Goal: Task Accomplishment & Management: Complete application form

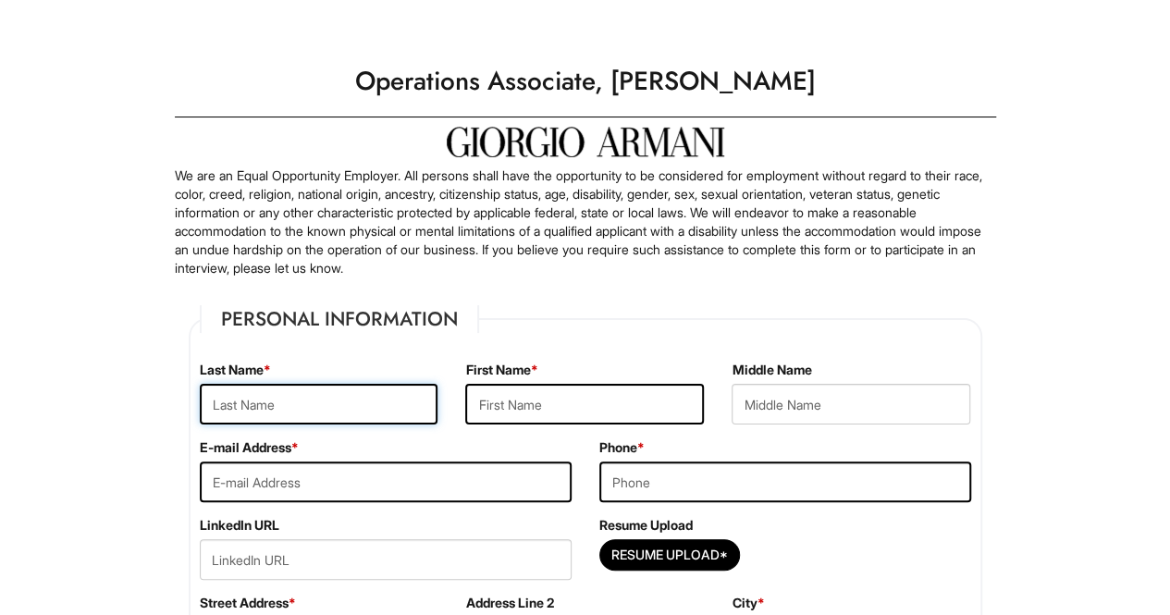
click at [381, 407] on input "text" at bounding box center [319, 404] width 239 height 41
type input "[PERSON_NAME] [PERSON_NAME]"
type input "[PERSON_NAME]"
type input "[EMAIL_ADDRESS][DOMAIN_NAME]"
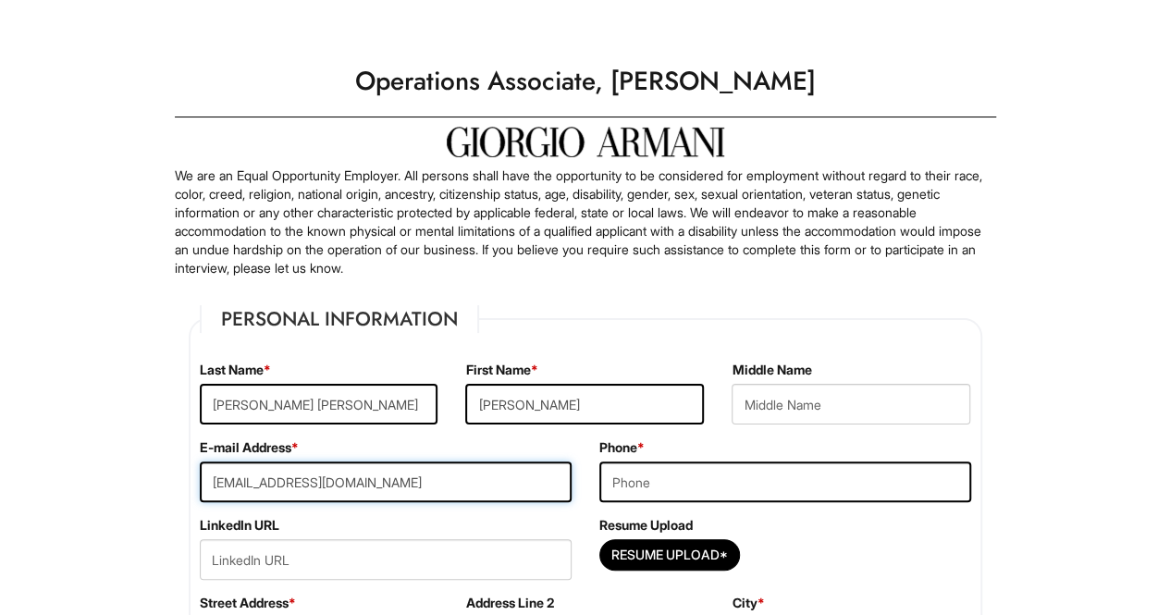
type input "8578003660"
type input "[STREET_ADDRESS][PERSON_NAME]"
type input "[GEOGRAPHIC_DATA]"
select select "MA"
type input "02118"
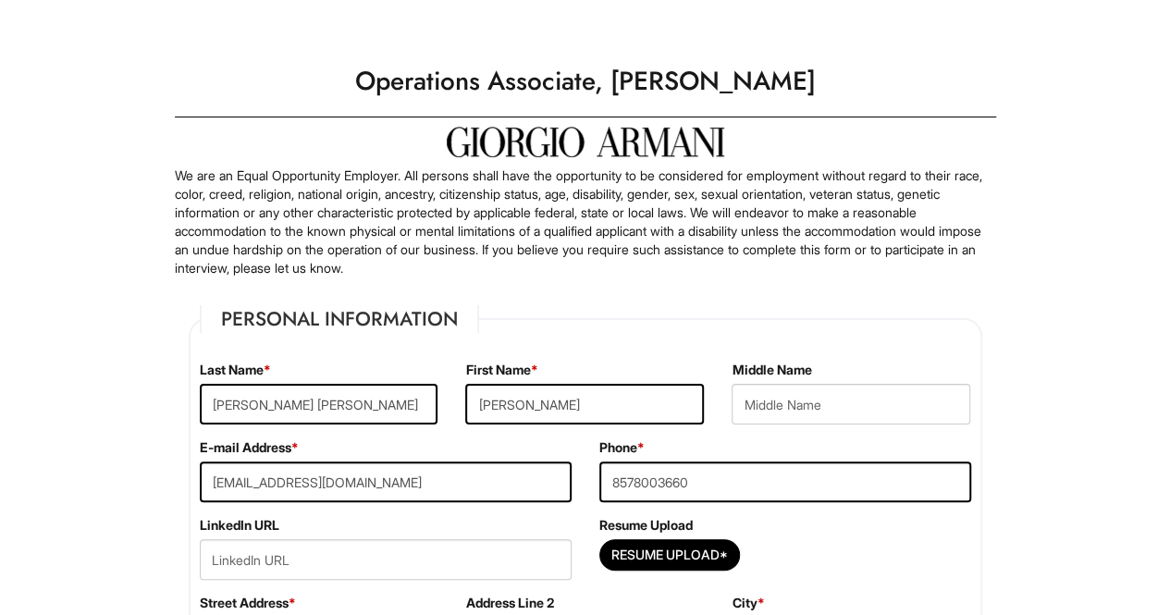
select select "[GEOGRAPHIC_DATA]"
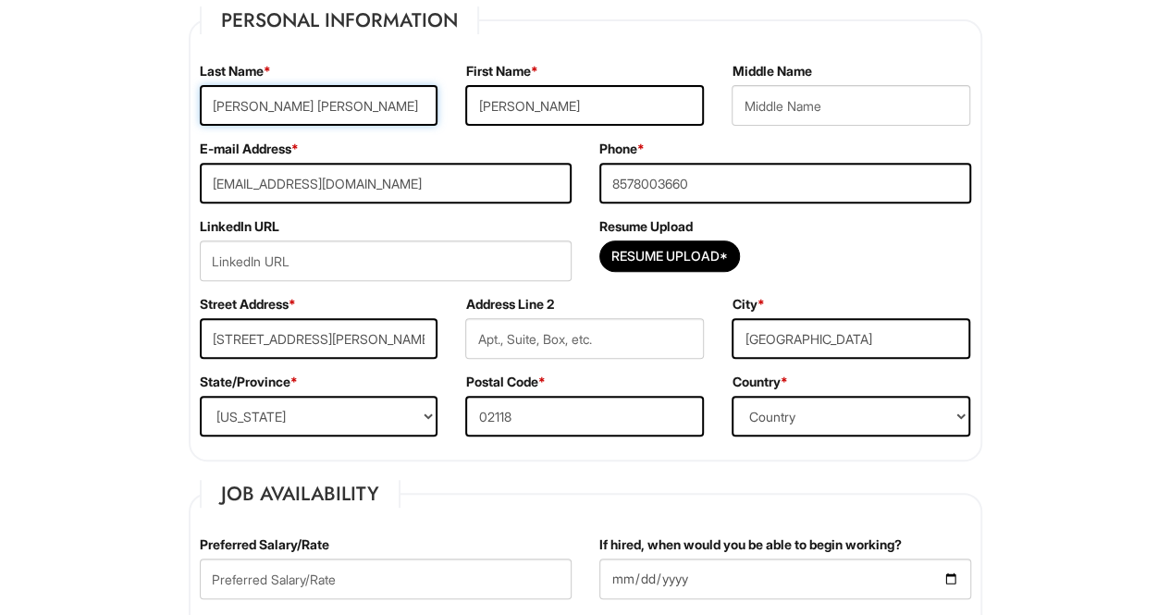
scroll to position [302, 0]
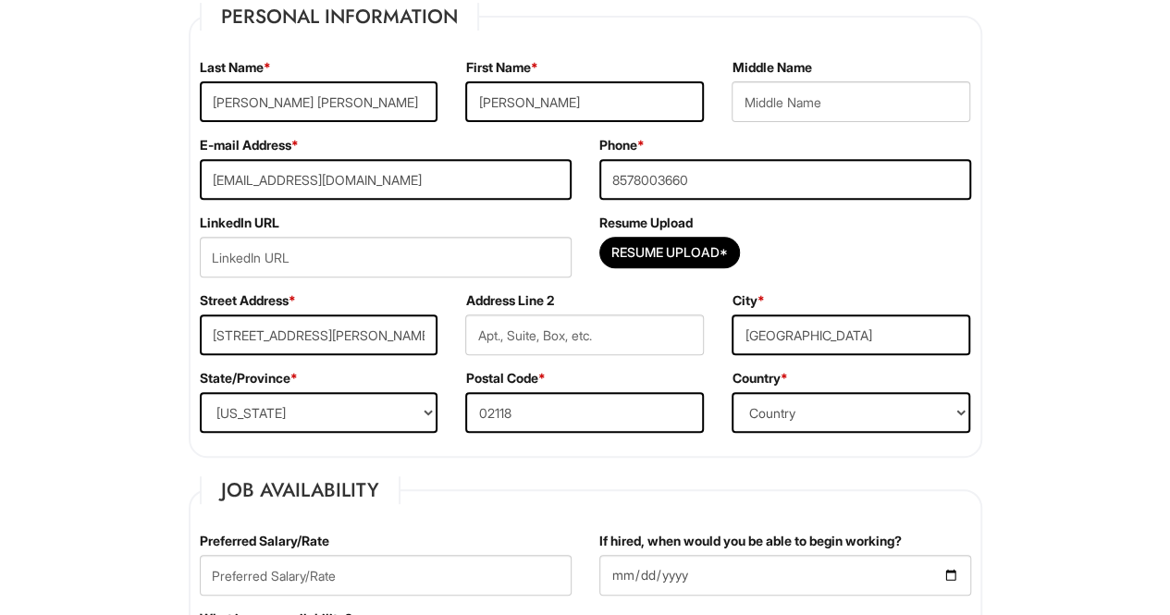
click at [706, 230] on div "Resume Upload Resume Upload*" at bounding box center [785, 253] width 400 height 78
click at [707, 255] on input "Resume Upload*" at bounding box center [669, 253] width 139 height 30
type input "C:\fakepath\[DATE][PERSON_NAME] AUGUST RESUME.pdf"
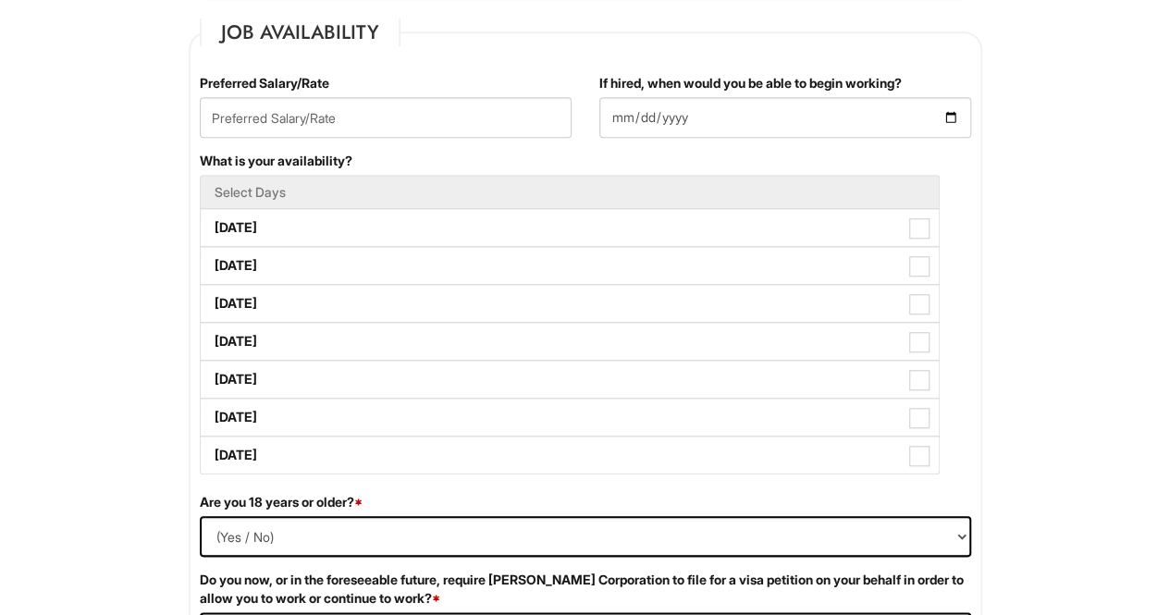
scroll to position [758, 0]
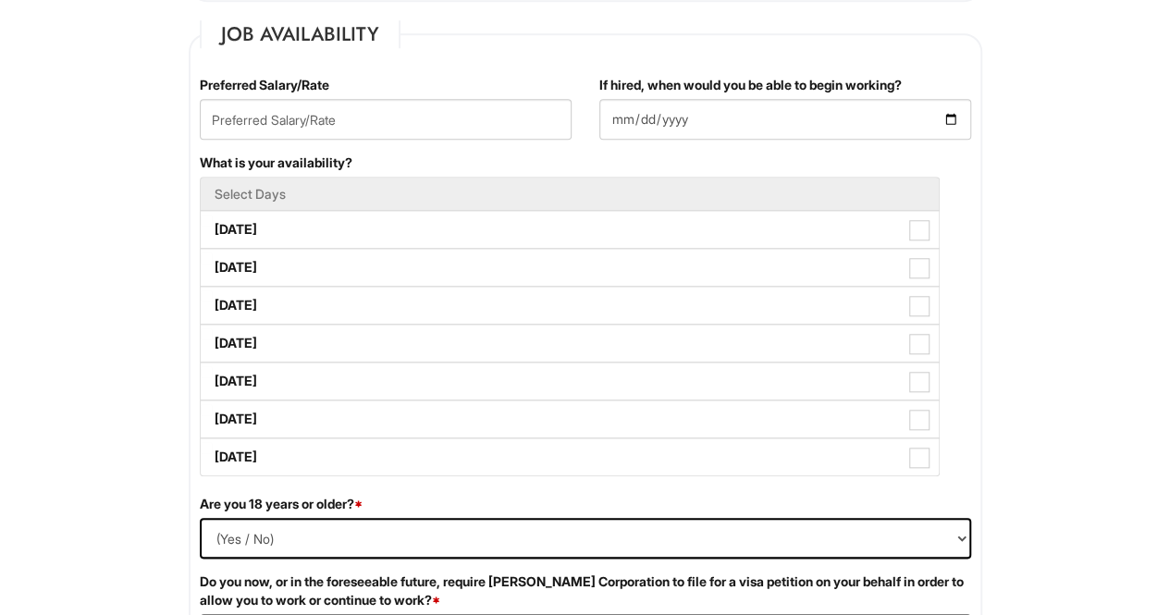
click at [440, 146] on div "Preferred Salary/Rate" at bounding box center [386, 115] width 400 height 78
click at [446, 114] on input "text" at bounding box center [386, 119] width 372 height 41
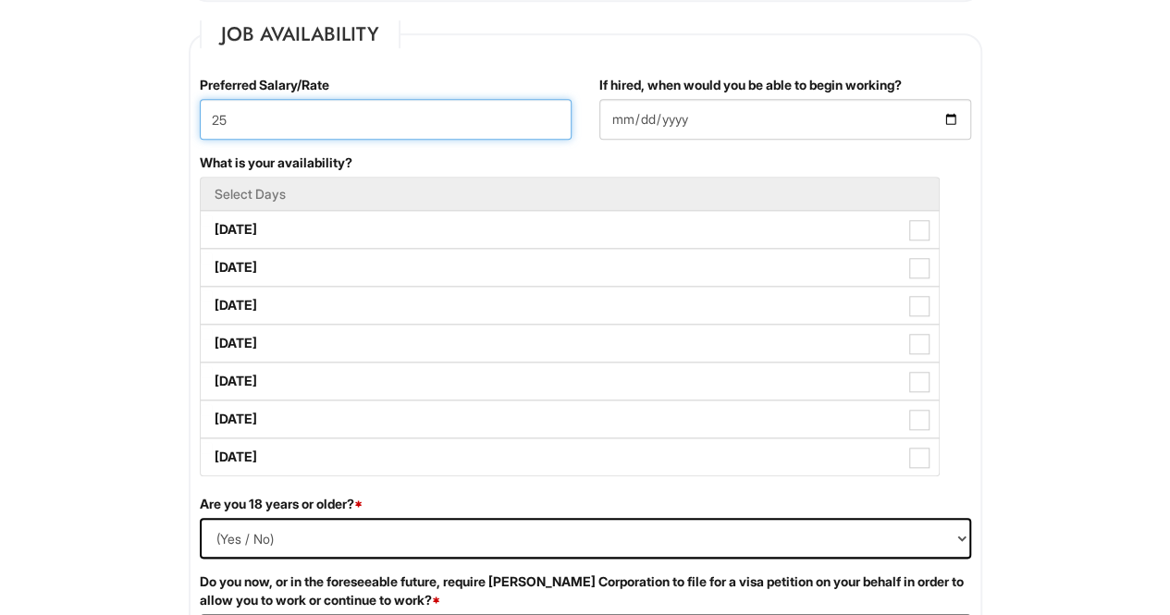
type input "25"
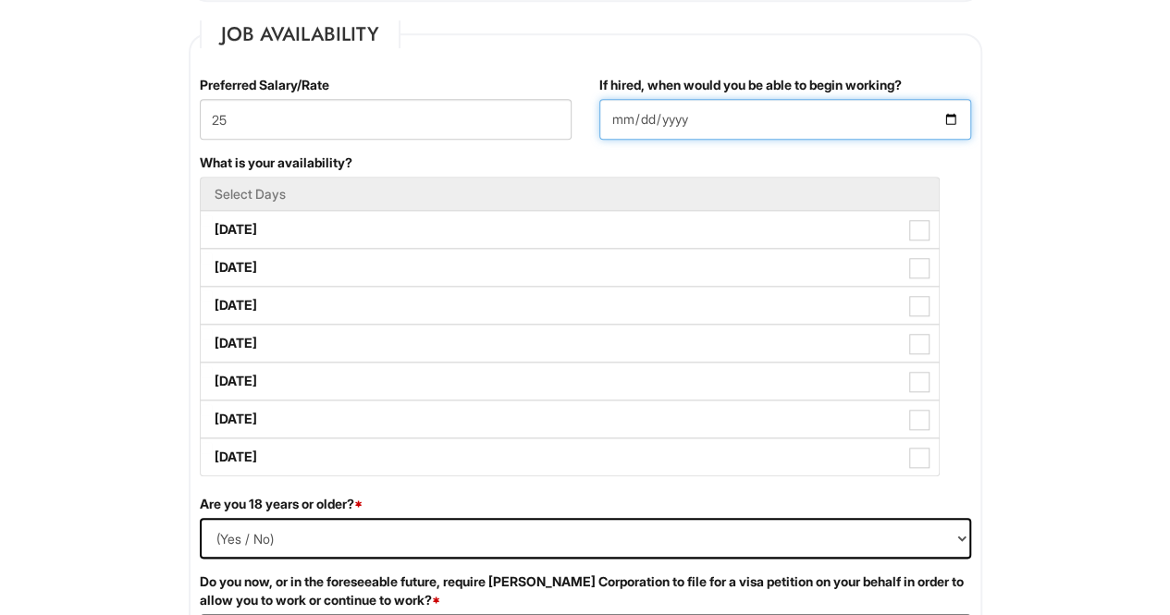
click at [741, 116] on input "If hired, when would you be able to begin working?" at bounding box center [785, 119] width 372 height 41
click at [958, 119] on input "If hired, when would you be able to begin working?" at bounding box center [785, 119] width 372 height 41
click at [949, 117] on input "If hired, when would you be able to begin working?" at bounding box center [785, 119] width 372 height 41
type input "[DATE]"
click at [951, 161] on div "What is your availability? Select Days [DATE] [DATE] [DATE] [DATE] [DATE] [DATE…" at bounding box center [585, 324] width 799 height 341
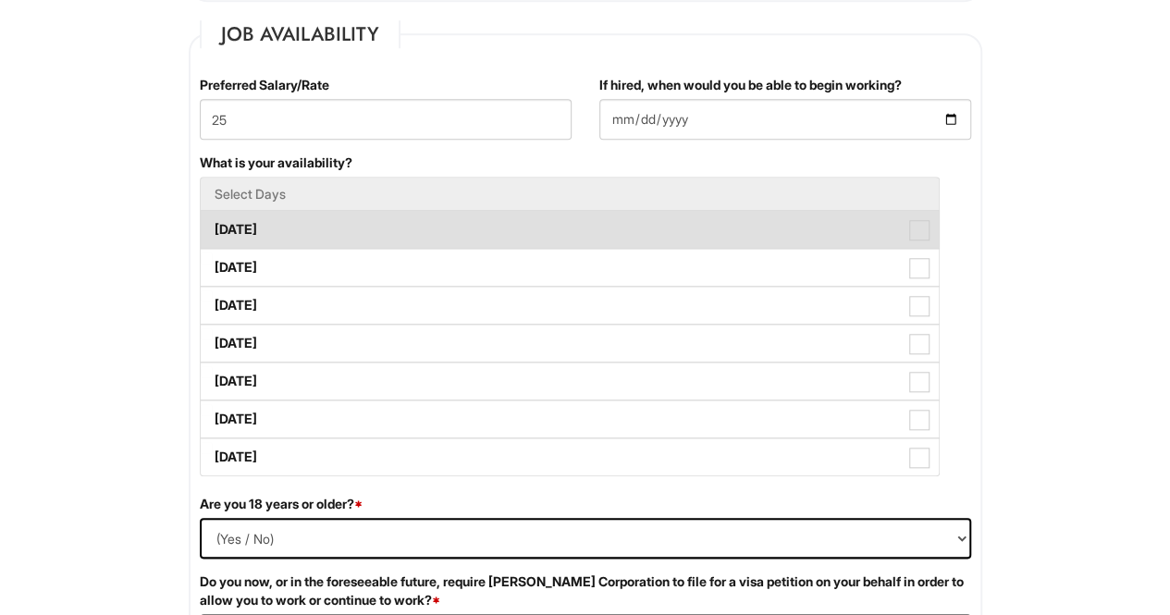
scroll to position [781, 0]
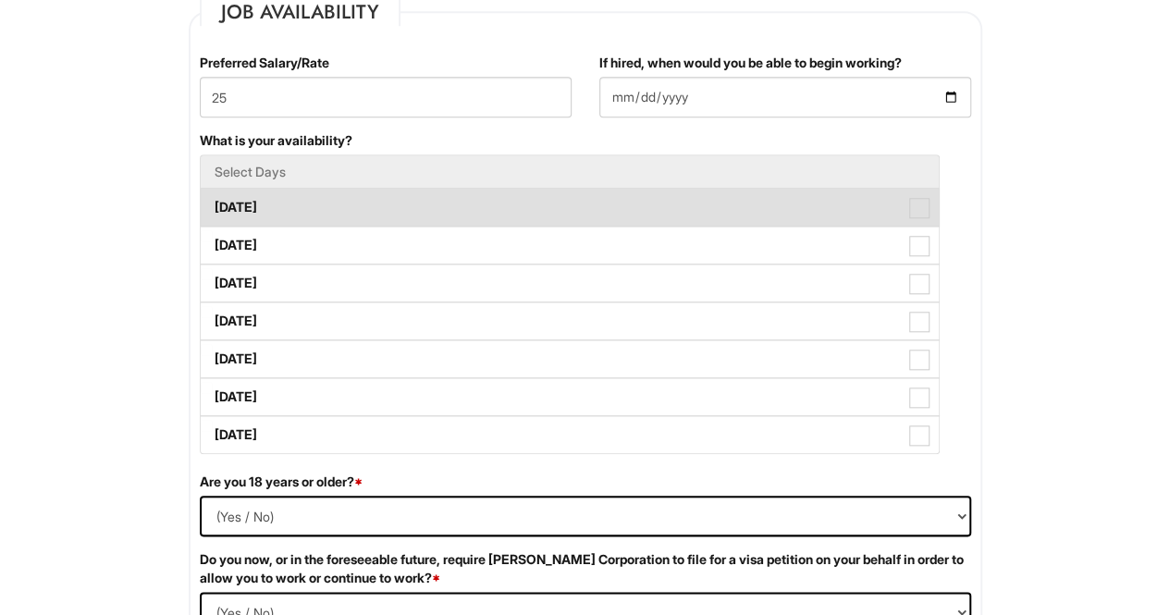
click at [457, 205] on label "[DATE]" at bounding box center [570, 207] width 738 height 37
click at [213, 204] on Available_Monday "[DATE]" at bounding box center [207, 198] width 12 height 12
checkbox Available_Monday "true"
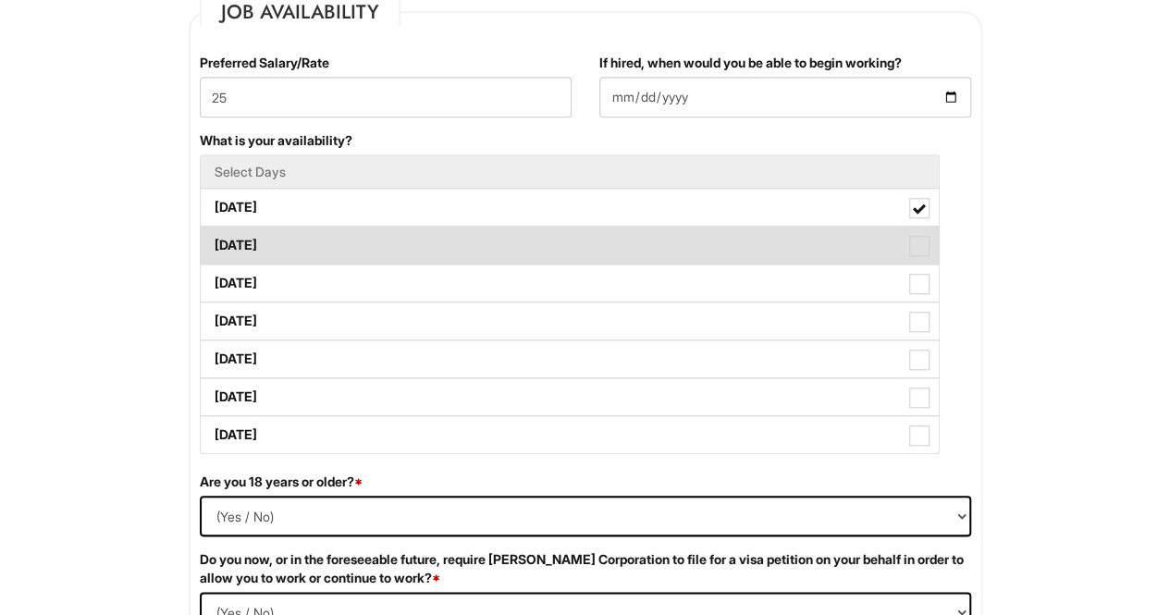
click at [735, 254] on label "[DATE]" at bounding box center [570, 245] width 738 height 37
click at [213, 242] on Available_Tuesday "[DATE]" at bounding box center [207, 236] width 12 height 12
checkbox Available_Tuesday "true"
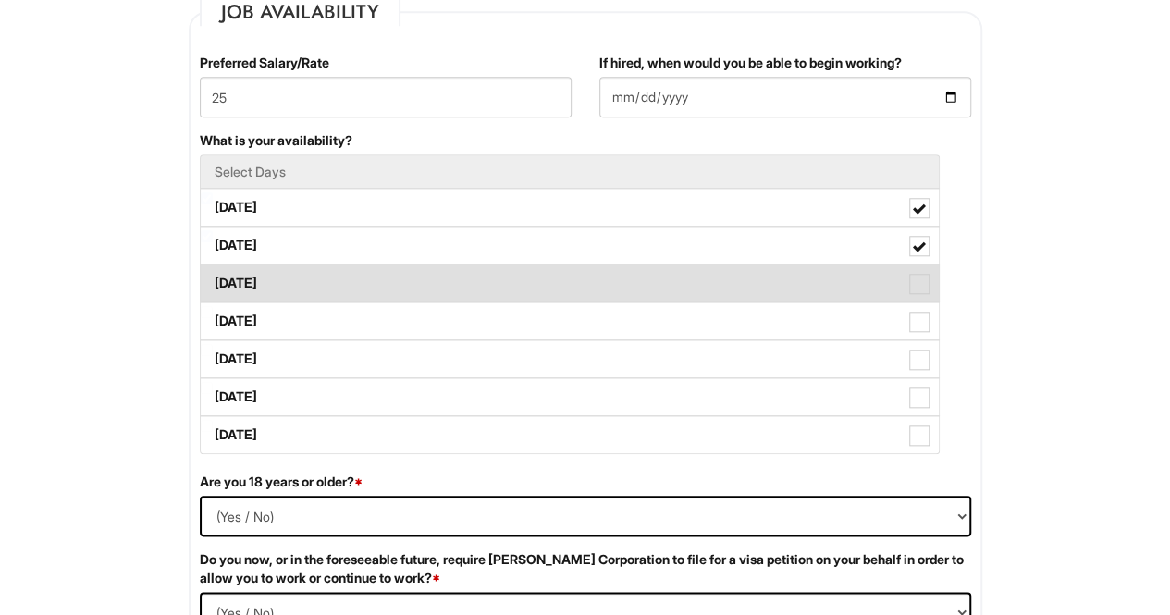
click at [698, 296] on label "[DATE]" at bounding box center [570, 283] width 738 height 37
click at [213, 280] on Available_Wednesday "[DATE]" at bounding box center [207, 274] width 12 height 12
checkbox Available_Wednesday "true"
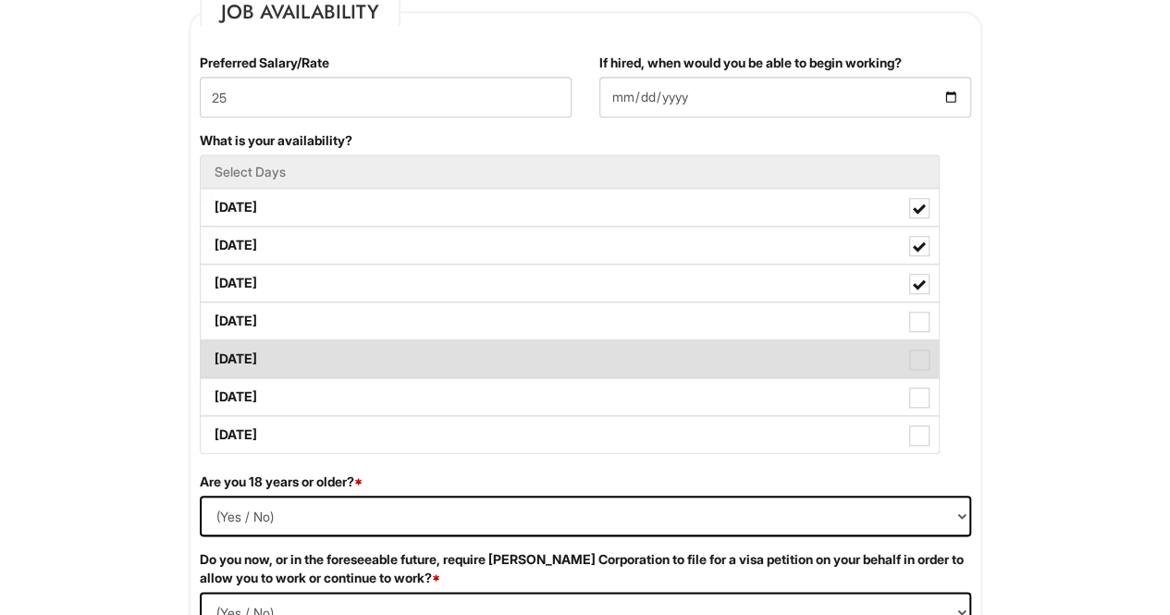
click at [705, 345] on label "[DATE]" at bounding box center [570, 358] width 738 height 37
click at [213, 345] on Available_Friday "[DATE]" at bounding box center [207, 350] width 12 height 12
checkbox Available_Friday "true"
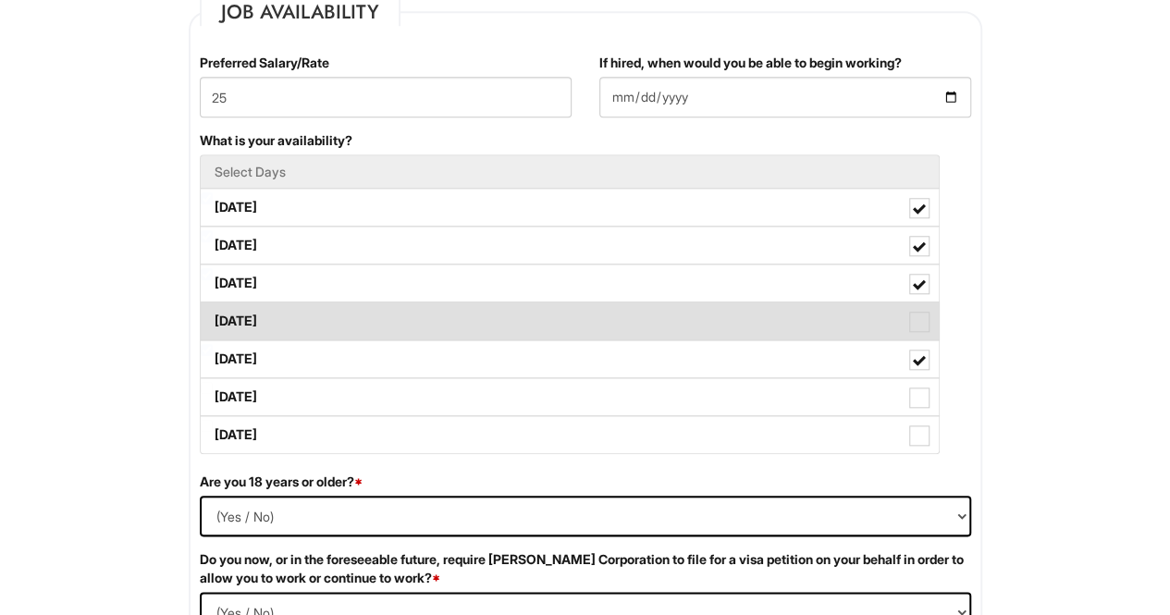
click at [707, 331] on label "[DATE]" at bounding box center [570, 320] width 738 height 37
click at [213, 318] on Available_Thursday "[DATE]" at bounding box center [207, 312] width 12 height 12
checkbox Available_Thursday "true"
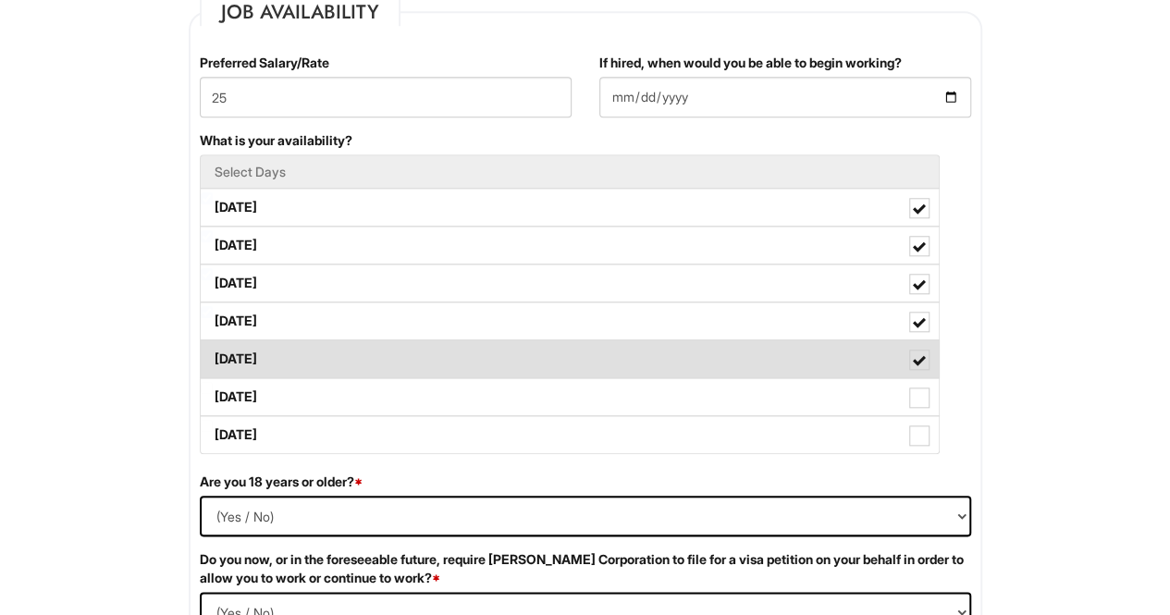
click at [699, 371] on label "[DATE]" at bounding box center [570, 358] width 738 height 37
click at [213, 356] on Available_Friday "[DATE]" at bounding box center [207, 350] width 12 height 12
checkbox Available_Friday "false"
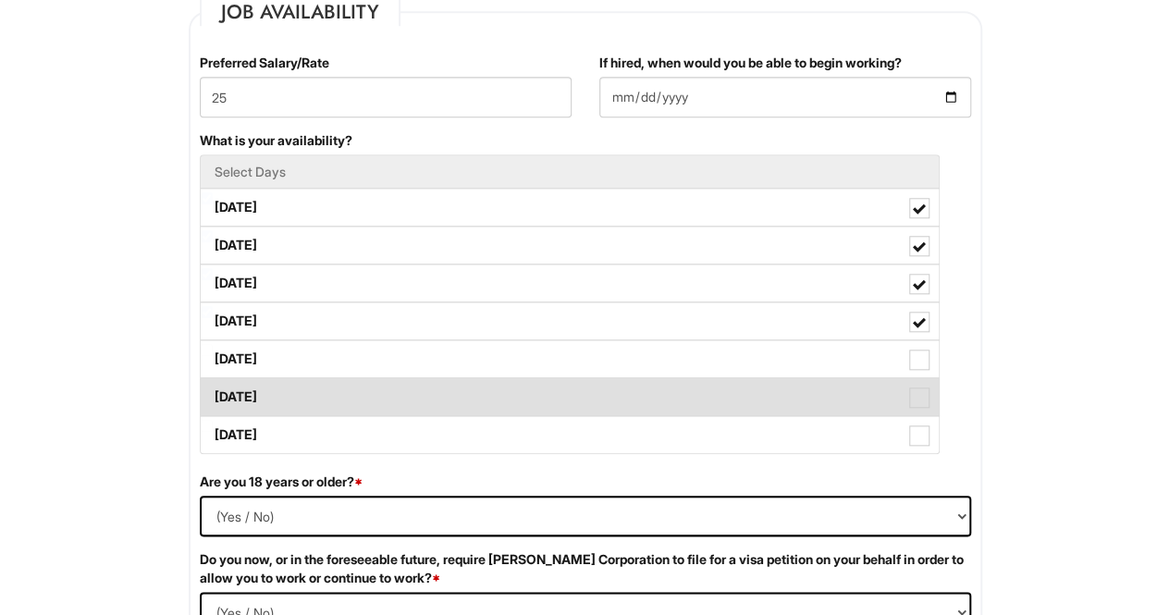
click at [695, 399] on label "[DATE]" at bounding box center [570, 396] width 738 height 37
click at [213, 394] on Available_Saturday "[DATE]" at bounding box center [207, 388] width 12 height 12
checkbox Available_Saturday "true"
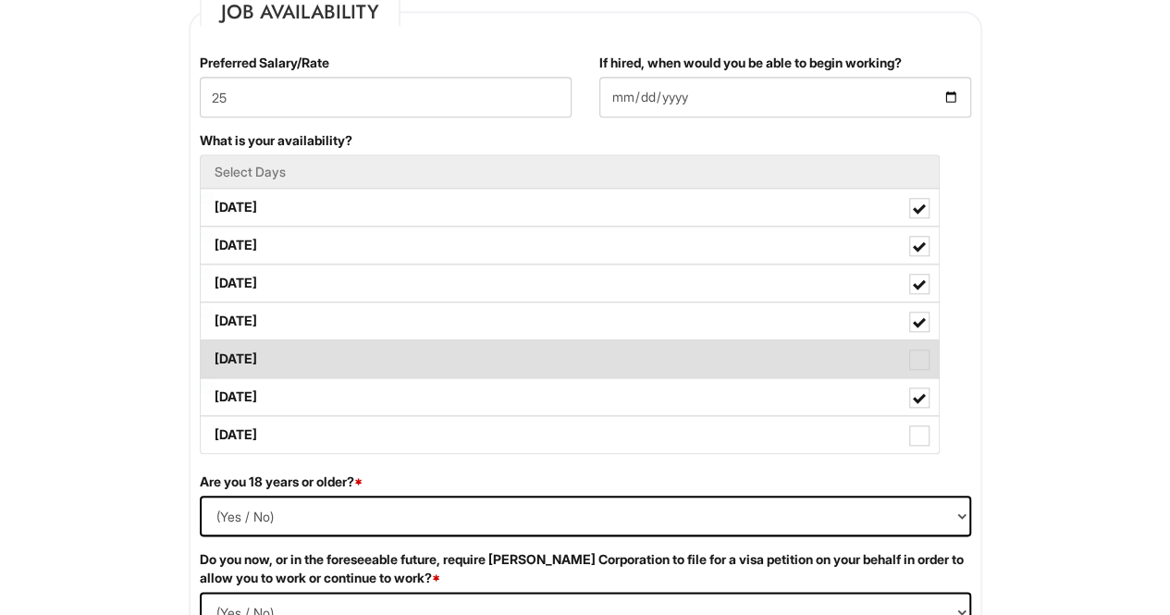
click at [704, 350] on label "[DATE]" at bounding box center [570, 358] width 738 height 37
click at [213, 350] on Available_Friday "[DATE]" at bounding box center [207, 350] width 12 height 12
checkbox Available_Friday "true"
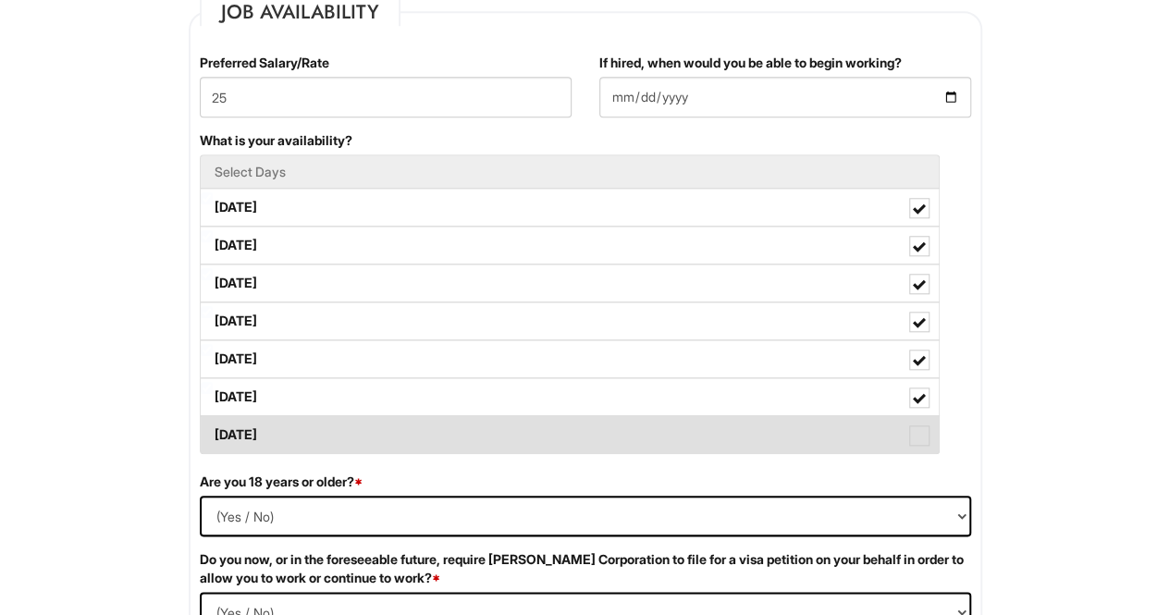
click at [691, 416] on label "[DATE]" at bounding box center [570, 434] width 738 height 37
click at [213, 420] on Available_Sunday "[DATE]" at bounding box center [207, 426] width 12 height 12
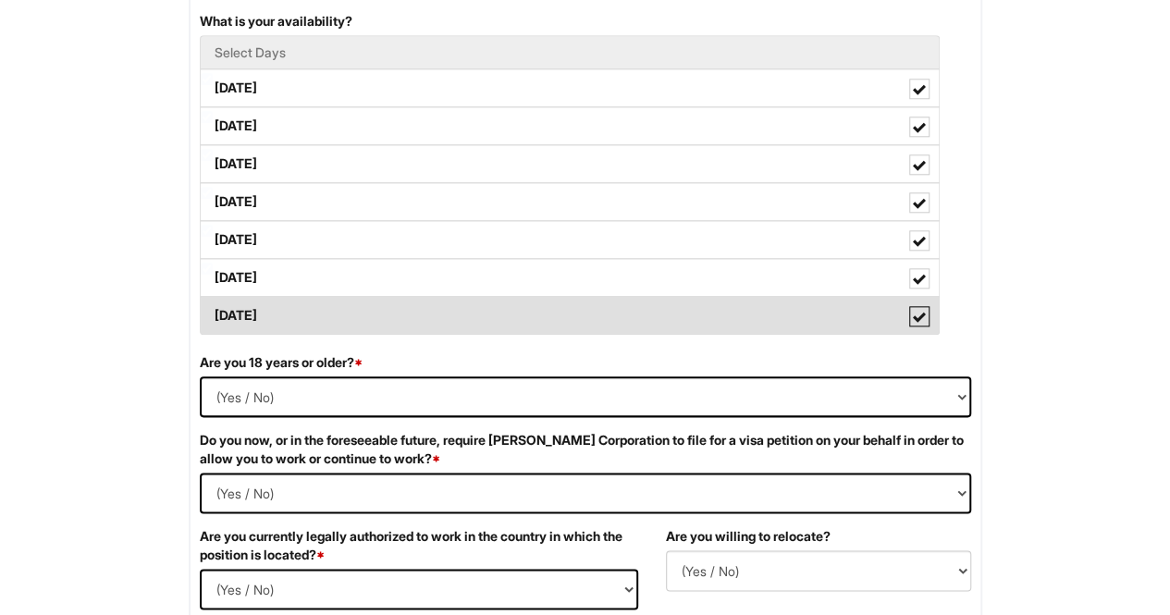
scroll to position [903, 0]
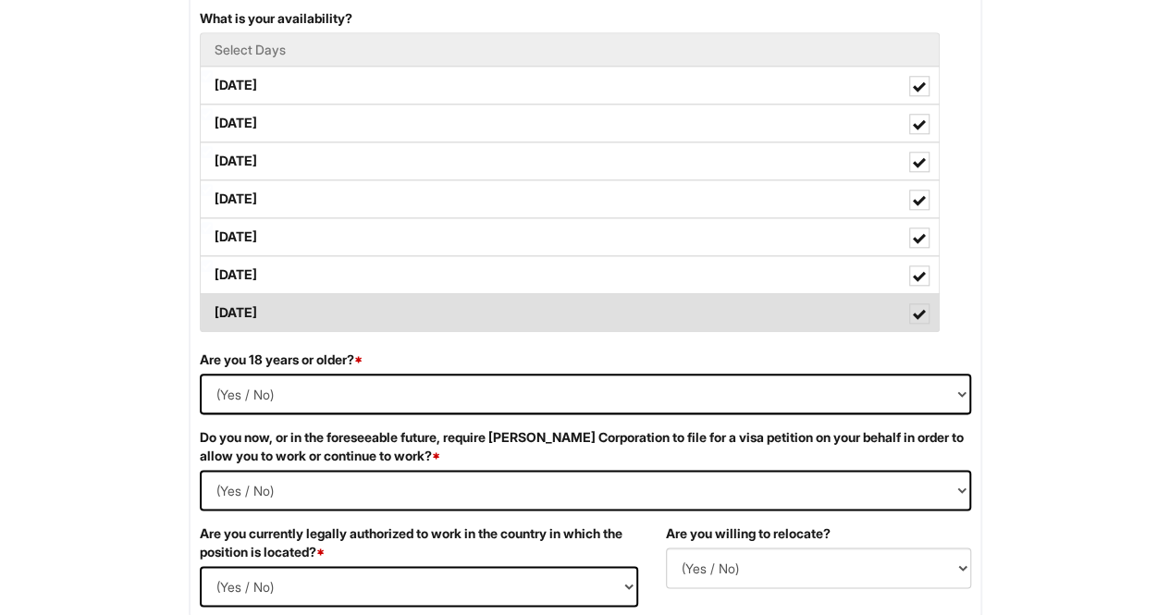
click at [732, 298] on label "[DATE]" at bounding box center [570, 312] width 738 height 37
click at [213, 298] on Available_Sunday "[DATE]" at bounding box center [207, 304] width 12 height 12
checkbox Available_Sunday "false"
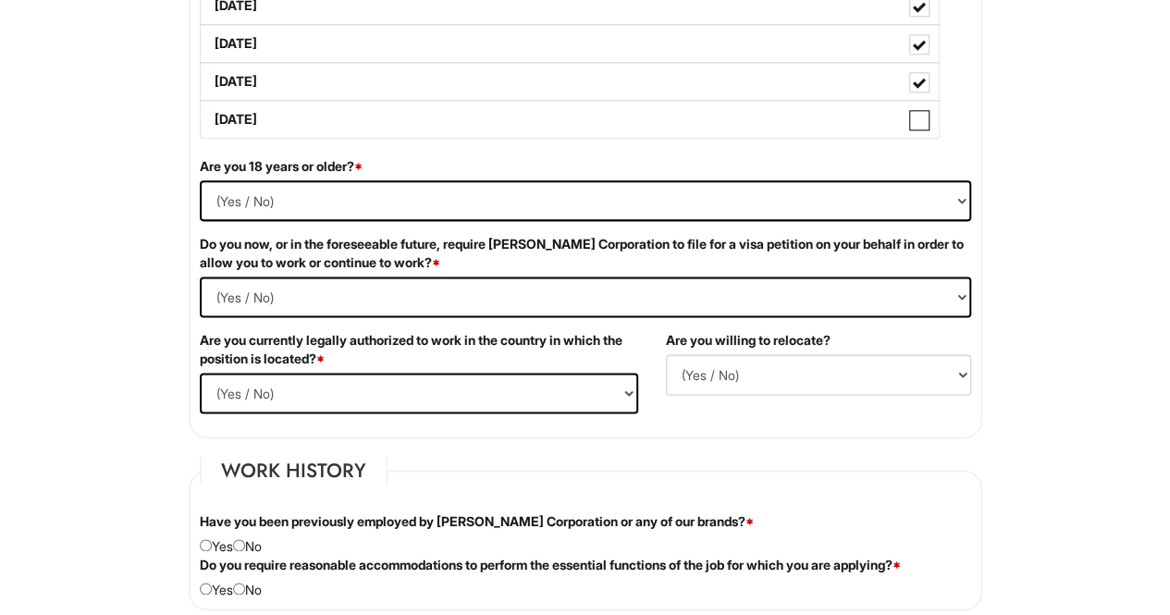
scroll to position [1095, 0]
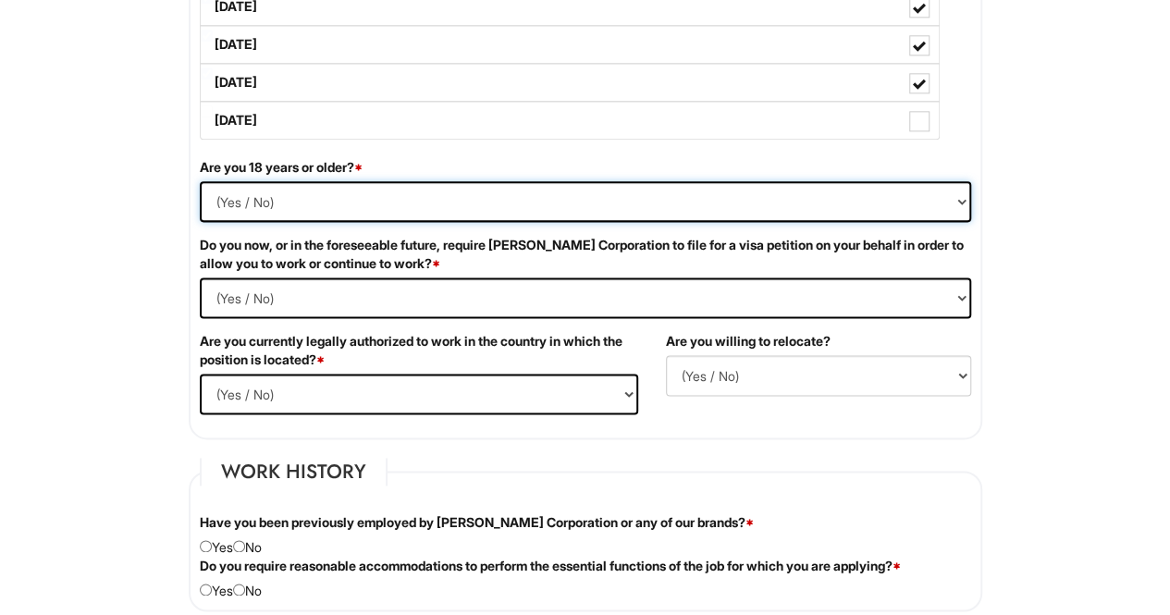
click at [963, 196] on select "(Yes / No) Yes No" at bounding box center [585, 201] width 771 height 41
select select "Yes"
click at [200, 181] on select "(Yes / No) Yes No" at bounding box center [585, 201] width 771 height 41
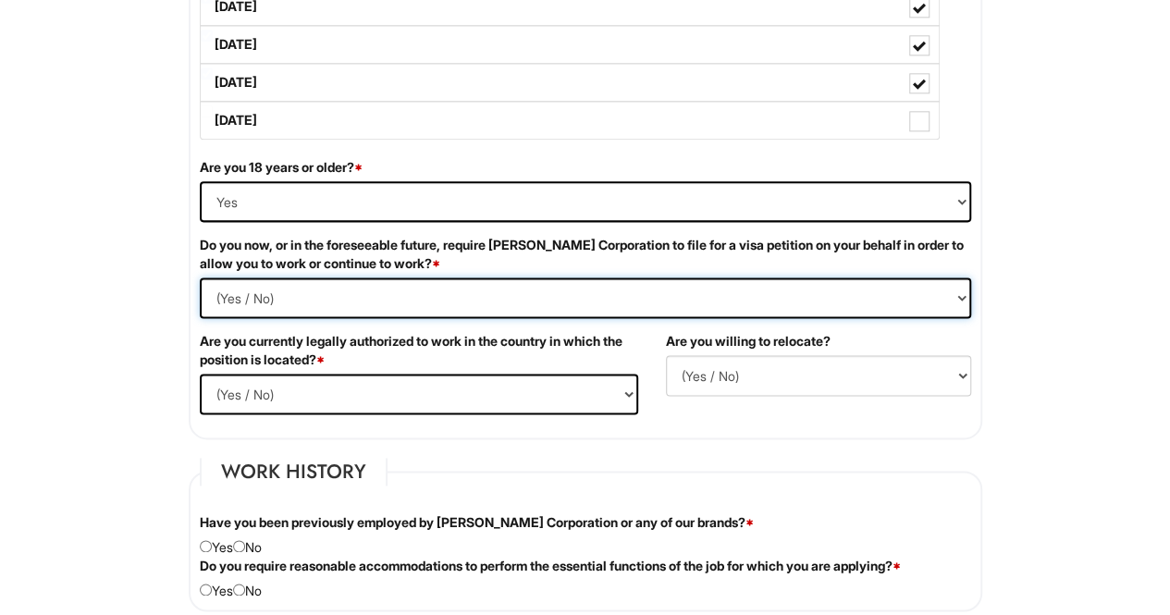
click at [628, 297] on Required "(Yes / No) Yes No" at bounding box center [585, 297] width 771 height 41
click at [640, 299] on Required "(Yes / No) Yes No" at bounding box center [585, 297] width 771 height 41
click at [662, 303] on Required "(Yes / No) Yes No" at bounding box center [585, 297] width 771 height 41
drag, startPoint x: 662, startPoint y: 303, endPoint x: 649, endPoint y: 359, distance: 57.0
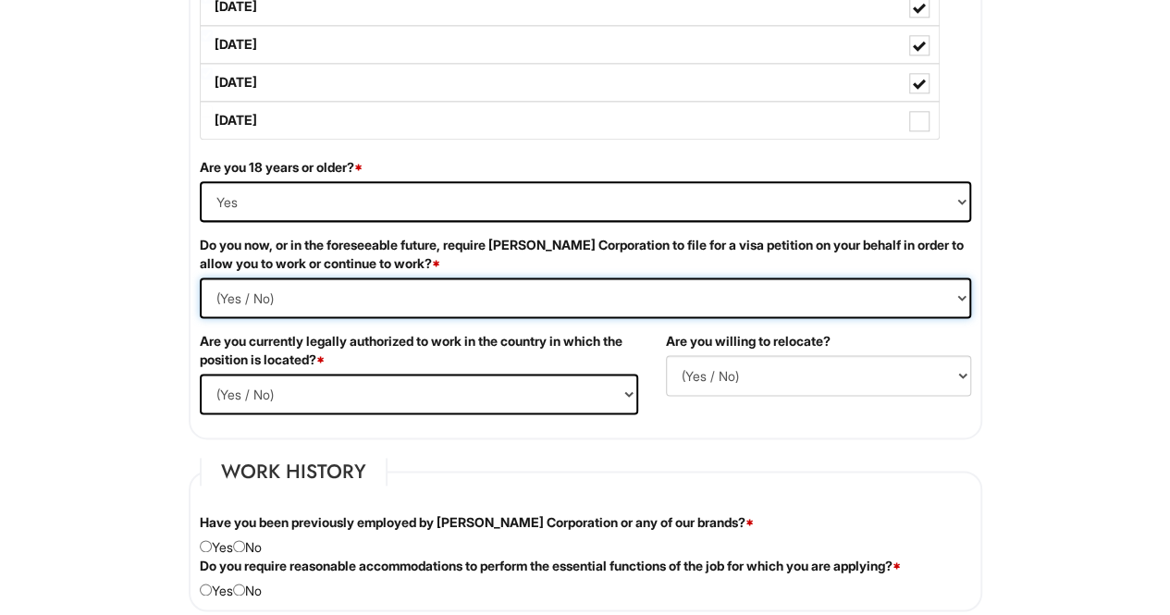
click at [649, 359] on div "Are you 18 years or older? * (Yes / No) Yes No Do you now, or in the foreseeabl…" at bounding box center [585, 293] width 799 height 270
click at [200, 277] on Required "(Yes / No) Yes No" at bounding box center [585, 297] width 771 height 41
click at [647, 295] on Required "(Yes / No) Yes No" at bounding box center [585, 297] width 771 height 41
select Required "Yes"
click at [200, 277] on Required "(Yes / No) Yes No" at bounding box center [585, 297] width 771 height 41
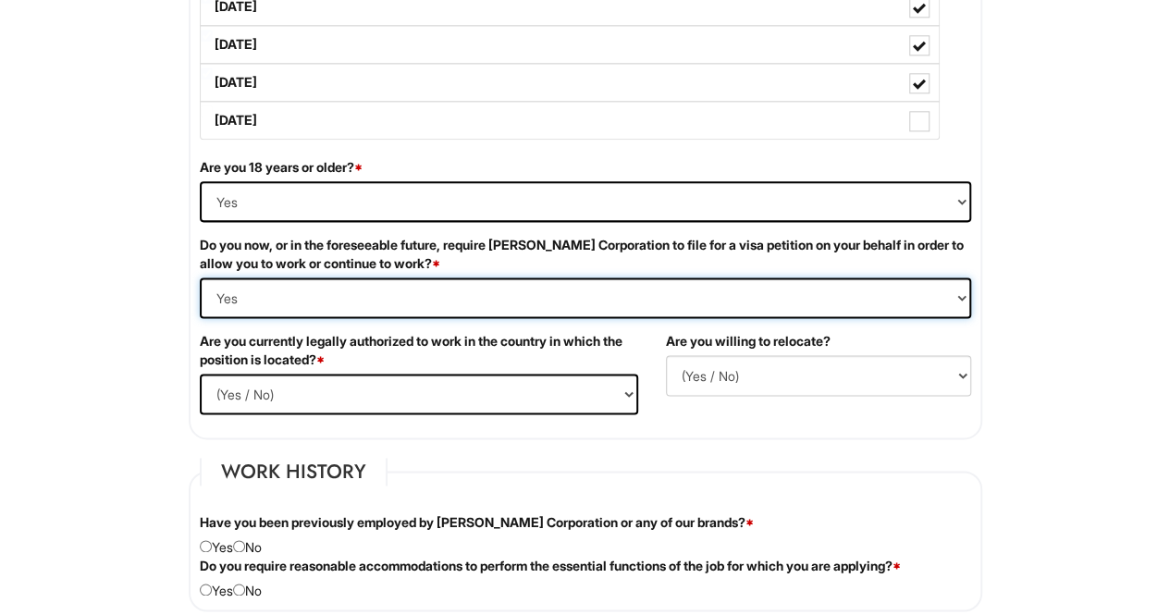
scroll to position [1252, 0]
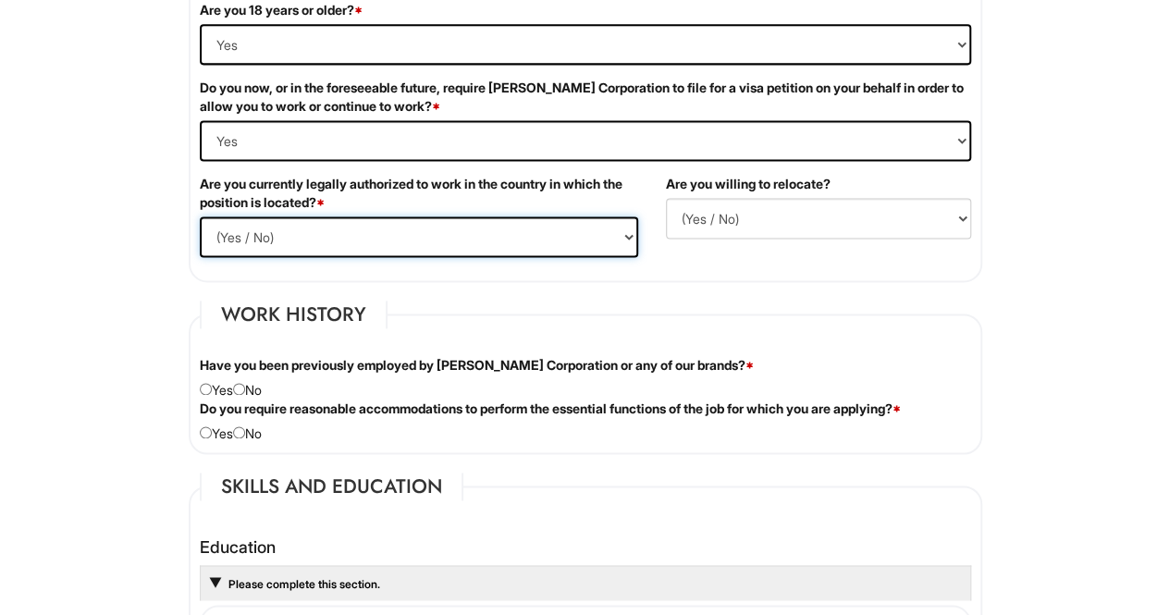
click at [630, 233] on select "(Yes / No) Yes No" at bounding box center [419, 236] width 438 height 41
select select "Yes"
click at [200, 216] on select "(Yes / No) Yes No" at bounding box center [419, 236] width 438 height 41
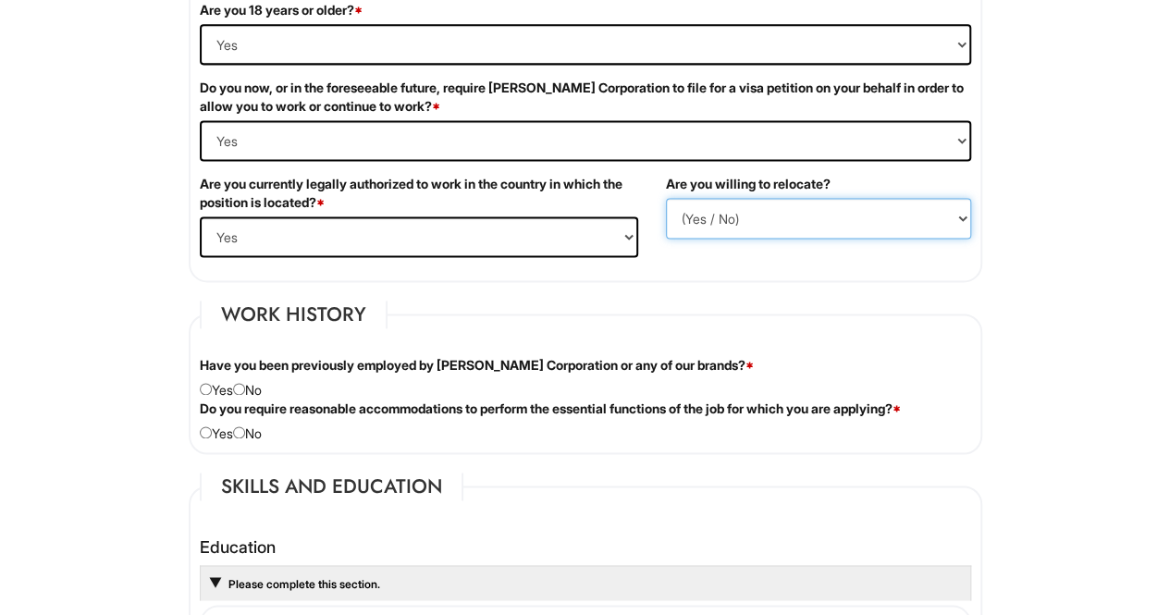
click at [828, 203] on select "(Yes / No) No Yes" at bounding box center [818, 218] width 305 height 41
select select "Y"
click at [666, 198] on select "(Yes / No) No Yes" at bounding box center [818, 218] width 305 height 41
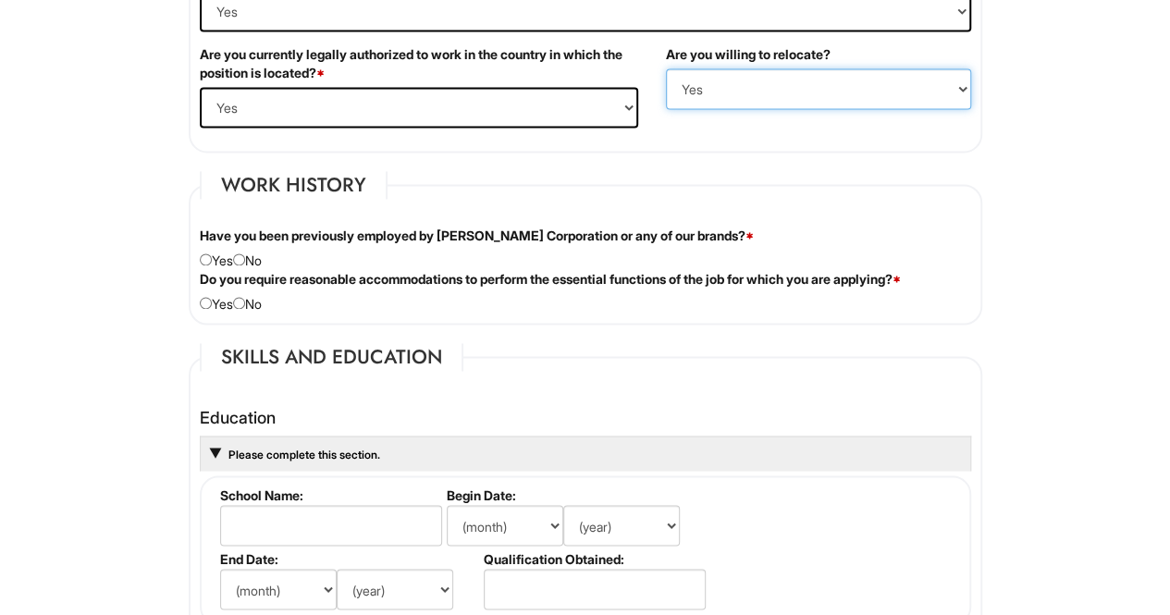
scroll to position [1384, 0]
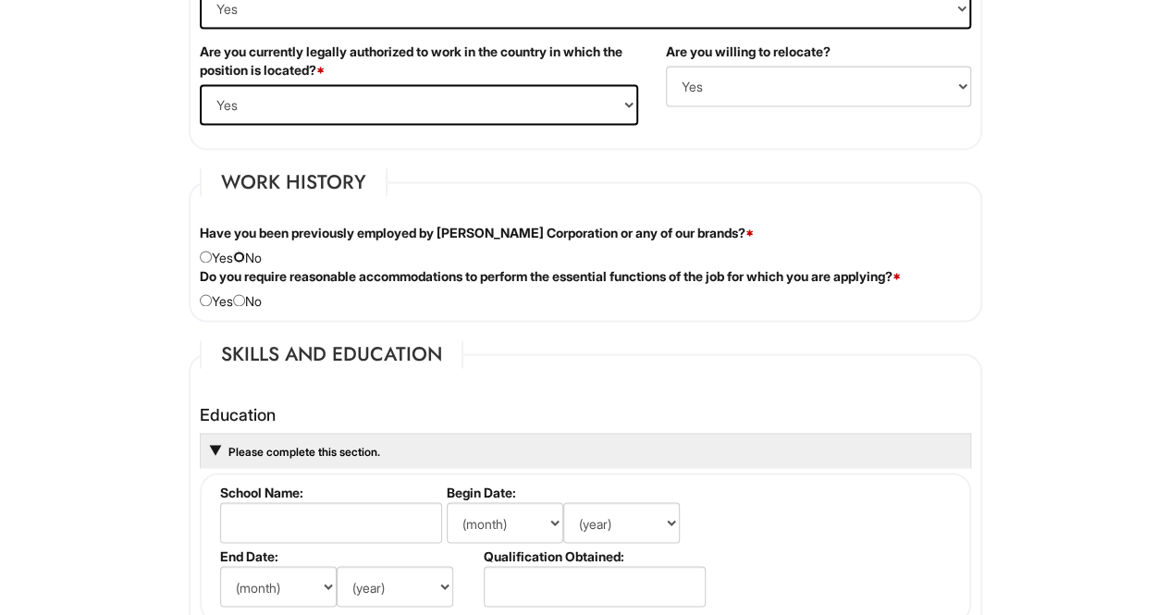
click at [245, 252] on input "radio" at bounding box center [239, 257] width 12 height 12
radio input "true"
click at [245, 294] on input "radio" at bounding box center [239, 300] width 12 height 12
radio input "true"
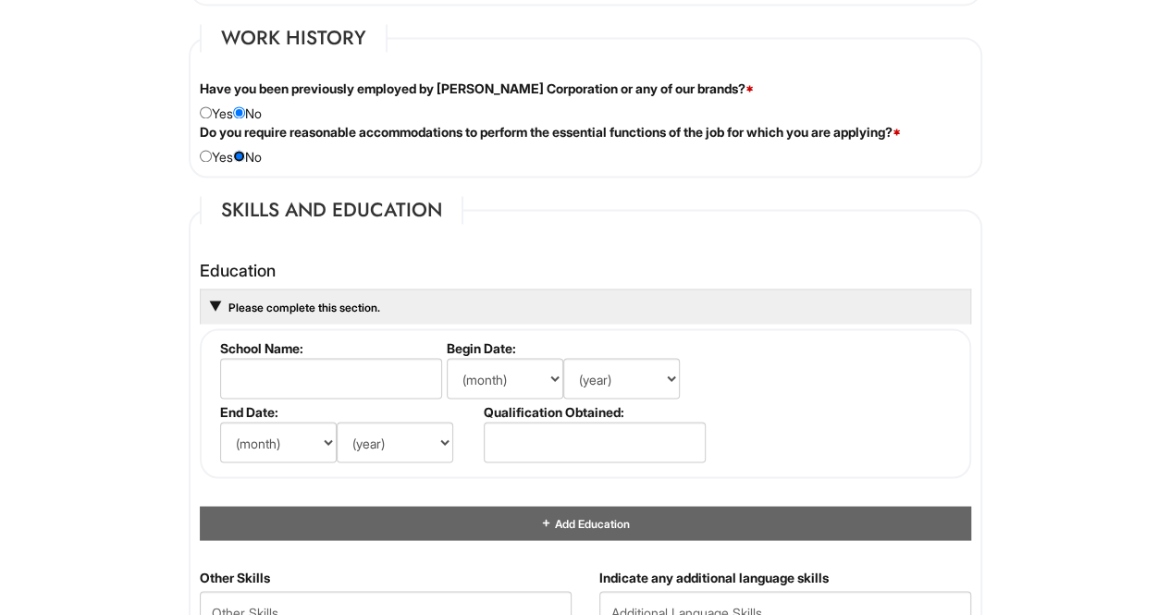
scroll to position [1532, 0]
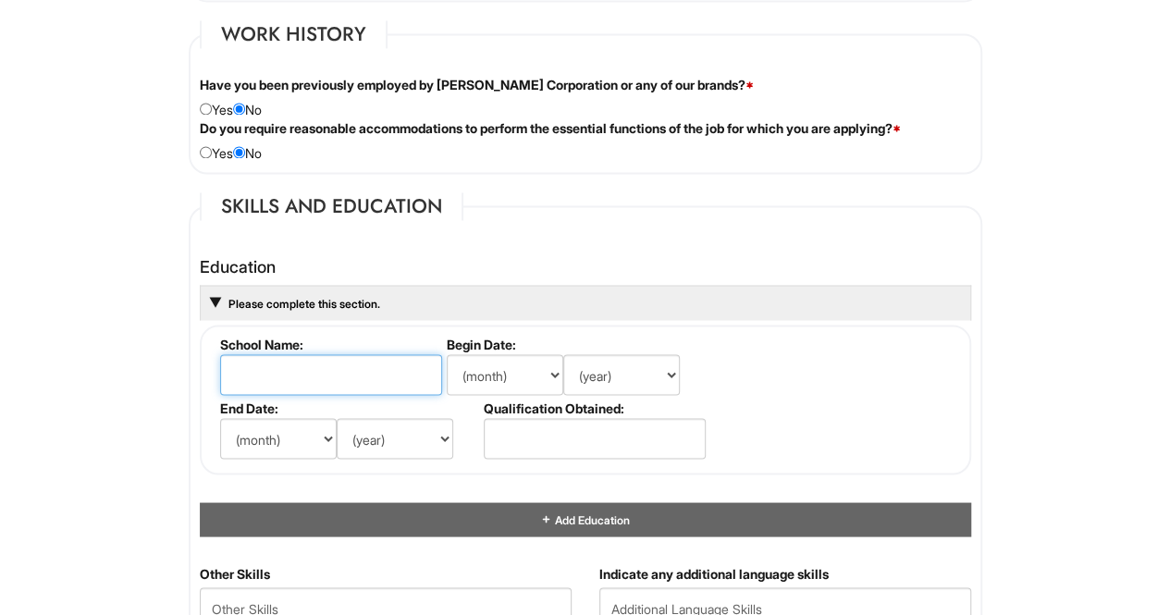
click at [363, 373] on input "text" at bounding box center [331, 374] width 222 height 41
type input "[GEOGRAPHIC_DATA]"
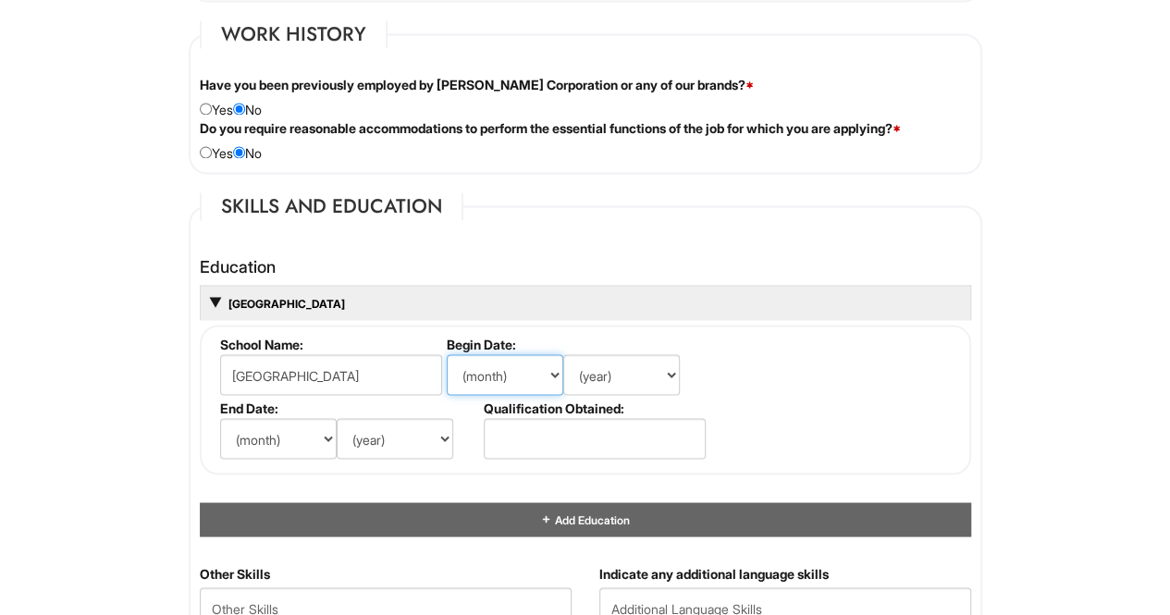
click at [463, 388] on select "(month) Jan Feb Mar Apr May Jun [DATE] Aug Sep Oct Nov Dec" at bounding box center [505, 374] width 117 height 41
select select "8"
click at [447, 354] on select "(month) Jan Feb Mar Apr May Jun [DATE] Aug Sep Oct Nov Dec" at bounding box center [505, 374] width 117 height 41
click at [617, 374] on select "(year) 2029 2028 2027 2026 2025 2024 2023 2022 2021 2020 2019 2018 2017 2016 20…" at bounding box center [621, 374] width 117 height 41
select select "2022"
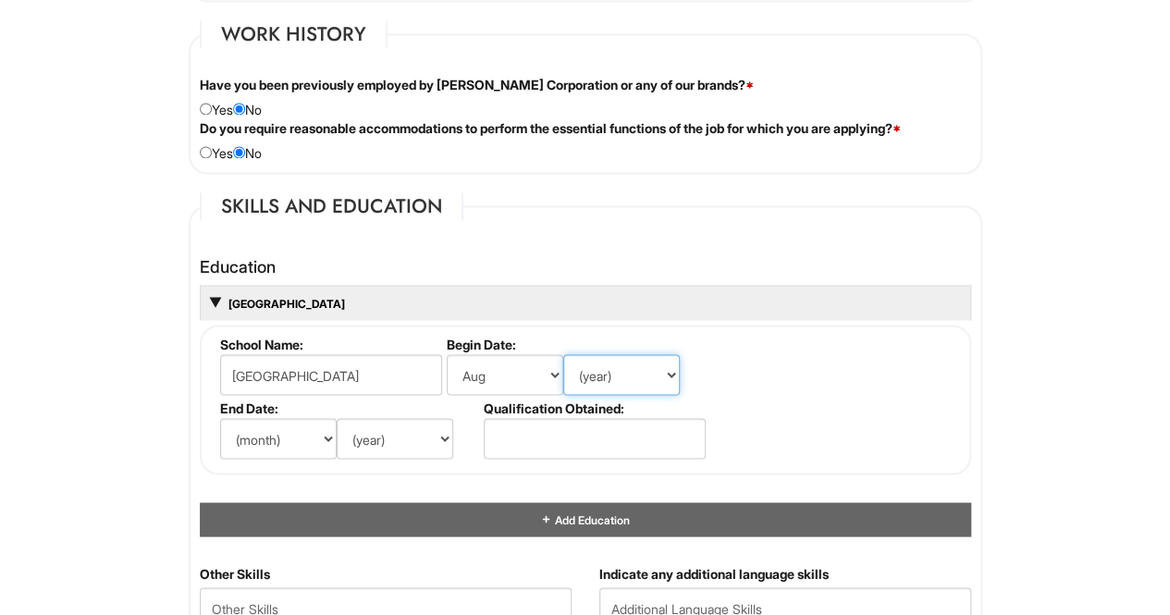
click at [563, 354] on select "(year) 2029 2028 2027 2026 2025 2024 2023 2022 2021 2020 2019 2018 2017 2016 20…" at bounding box center [621, 374] width 117 height 41
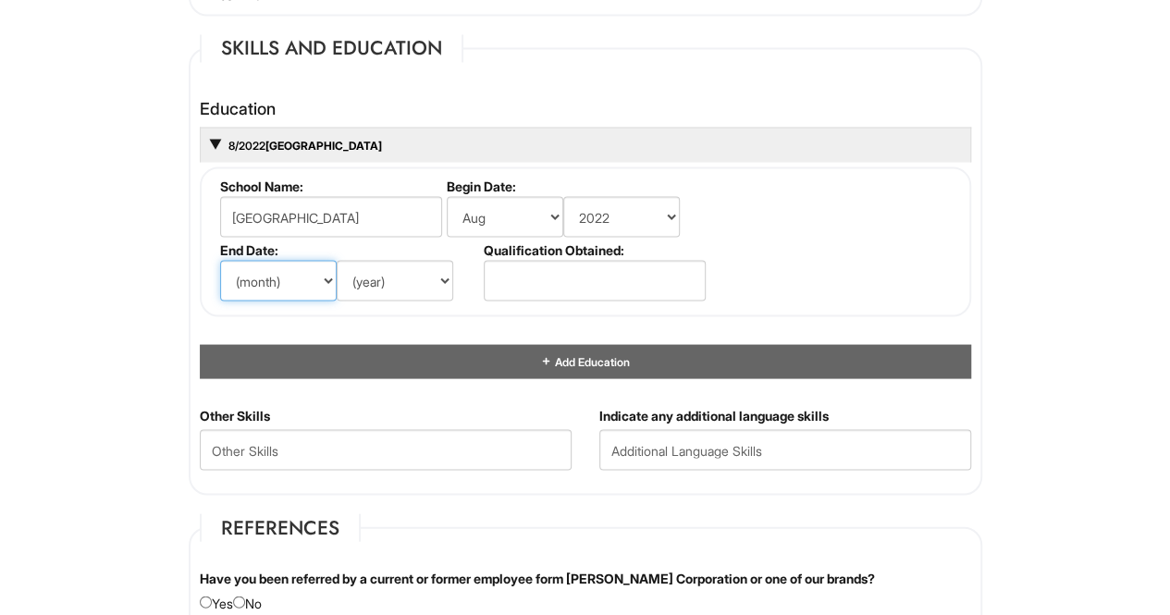
click at [320, 281] on select "(month) Jan Feb Mar Apr May Jun [DATE] Aug Sep Oct Nov Dec" at bounding box center [278, 280] width 117 height 41
select select "5"
click at [220, 260] on select "(month) Jan Feb Mar Apr May Jun [DATE] Aug Sep Oct Nov Dec" at bounding box center [278, 280] width 117 height 41
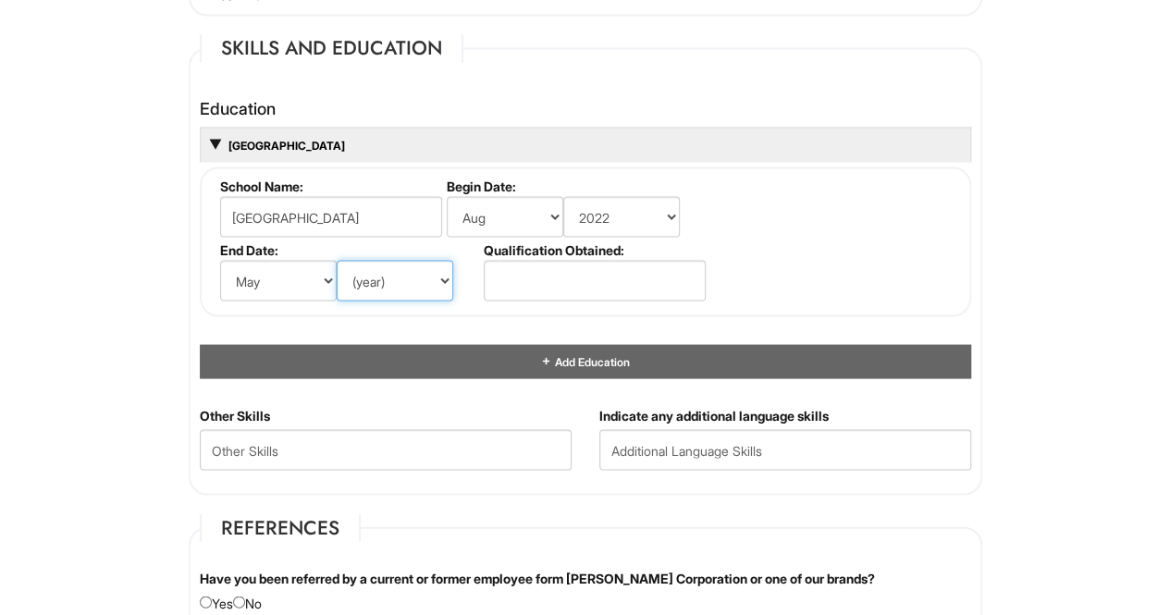
click at [440, 267] on select "(year) 2029 2028 2027 2026 2025 2024 2023 2022 2021 2020 2019 2018 2017 2016 20…" at bounding box center [395, 280] width 117 height 41
select select "2026"
click at [337, 260] on select "(year) 2029 2028 2027 2026 2025 2024 2023 2022 2021 2020 2019 2018 2017 2016 20…" at bounding box center [395, 280] width 117 height 41
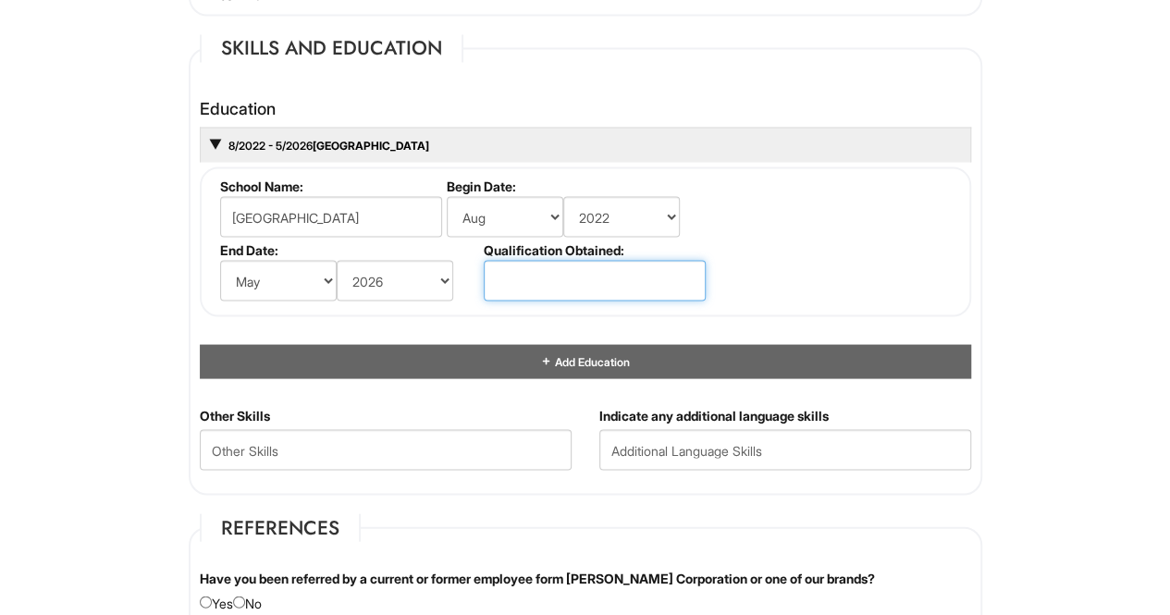
click at [557, 278] on input "text" at bounding box center [595, 280] width 222 height 41
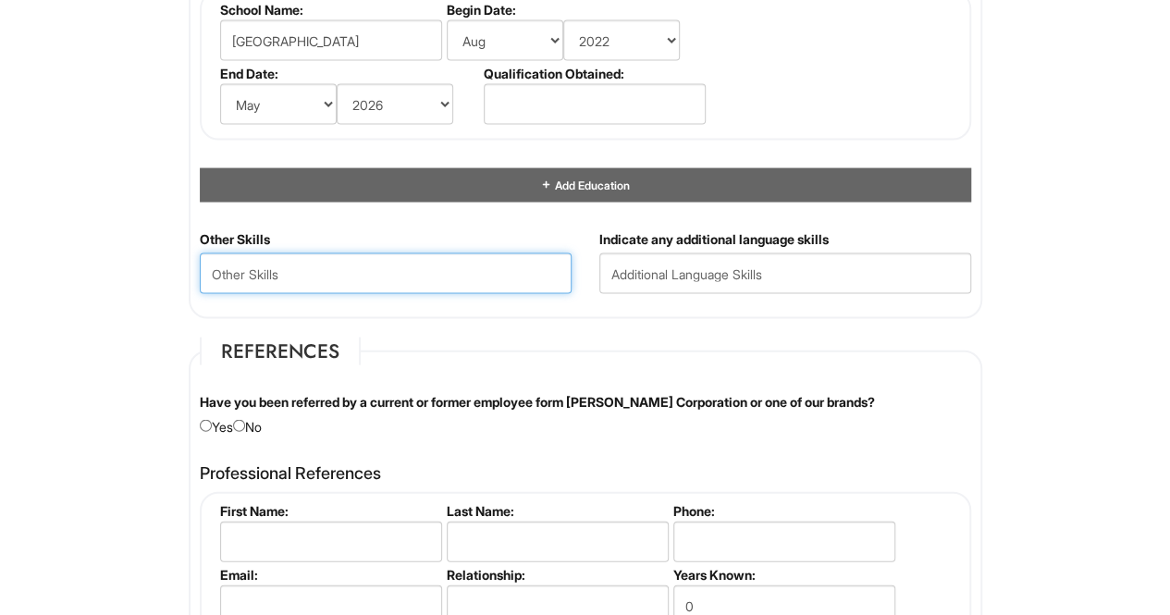
click at [455, 256] on Skills "text" at bounding box center [386, 273] width 372 height 41
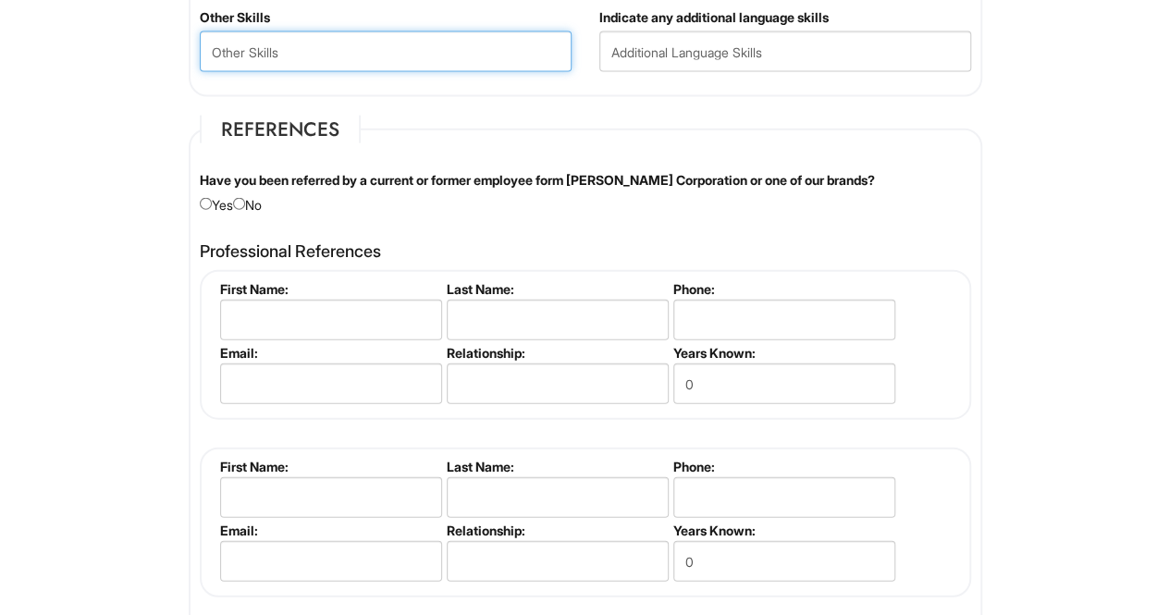
scroll to position [2086, 0]
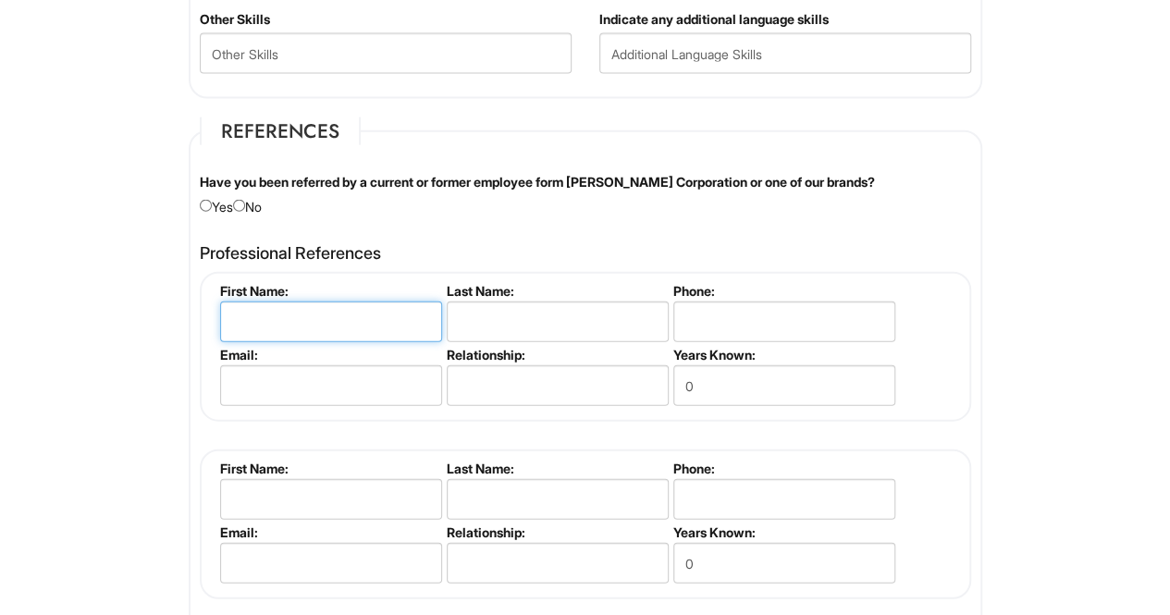
click at [354, 312] on input "text" at bounding box center [331, 321] width 222 height 41
click at [511, 202] on div "Have you been referred by a current or former employee form [PERSON_NAME] Corpo…" at bounding box center [585, 194] width 799 height 43
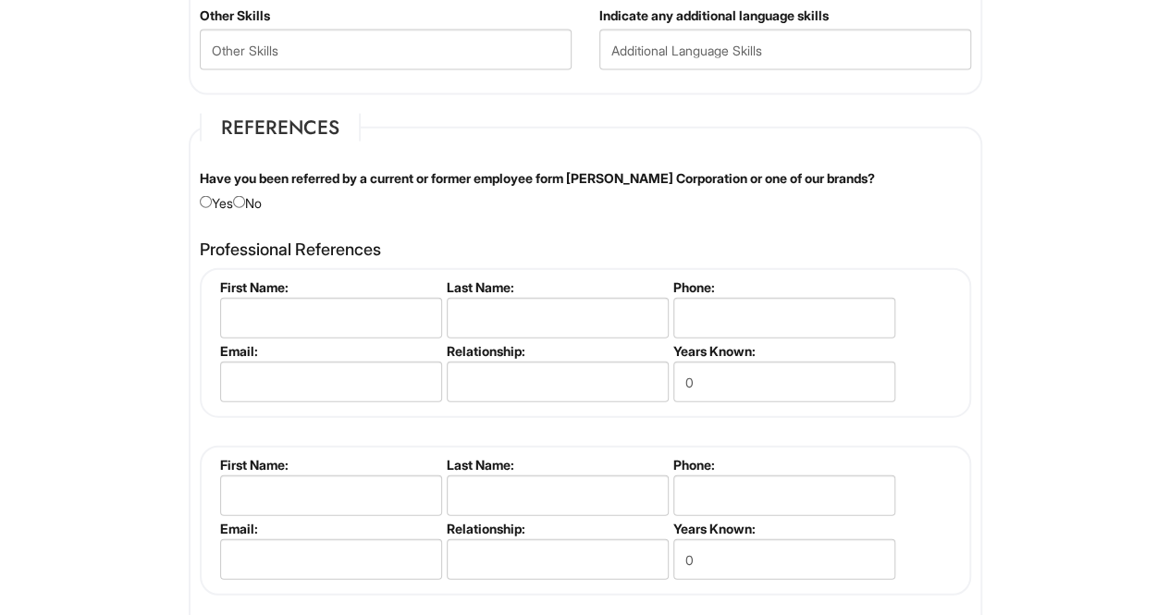
click at [253, 195] on div "Have you been referred by a current or former employee form [PERSON_NAME] Corpo…" at bounding box center [585, 190] width 799 height 43
click at [245, 196] on input "radio" at bounding box center [239, 202] width 12 height 12
radio input "true"
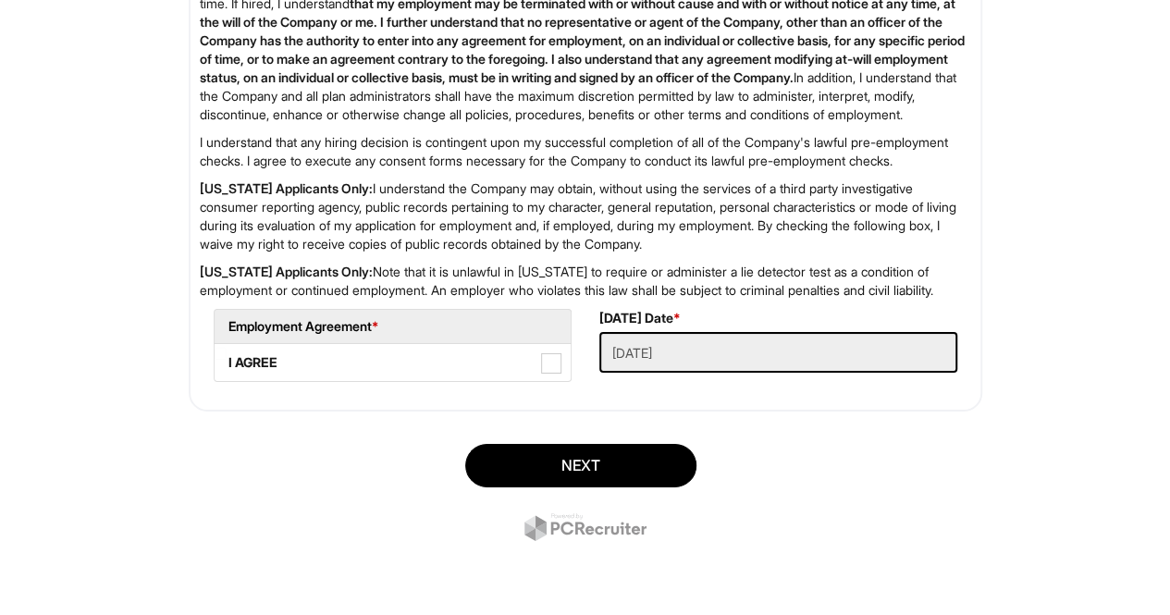
scroll to position [3063, 0]
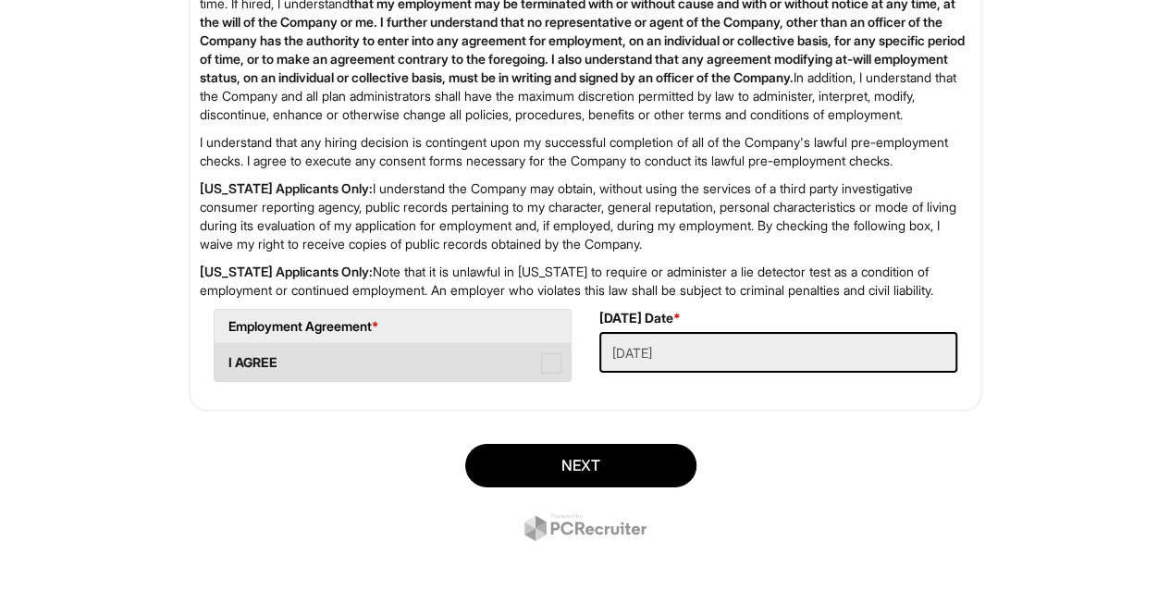
click at [533, 362] on label "I AGREE" at bounding box center [393, 362] width 356 height 37
click at [227, 360] on AGREE "I AGREE" at bounding box center [221, 354] width 12 height 12
checkbox AGREE "true"
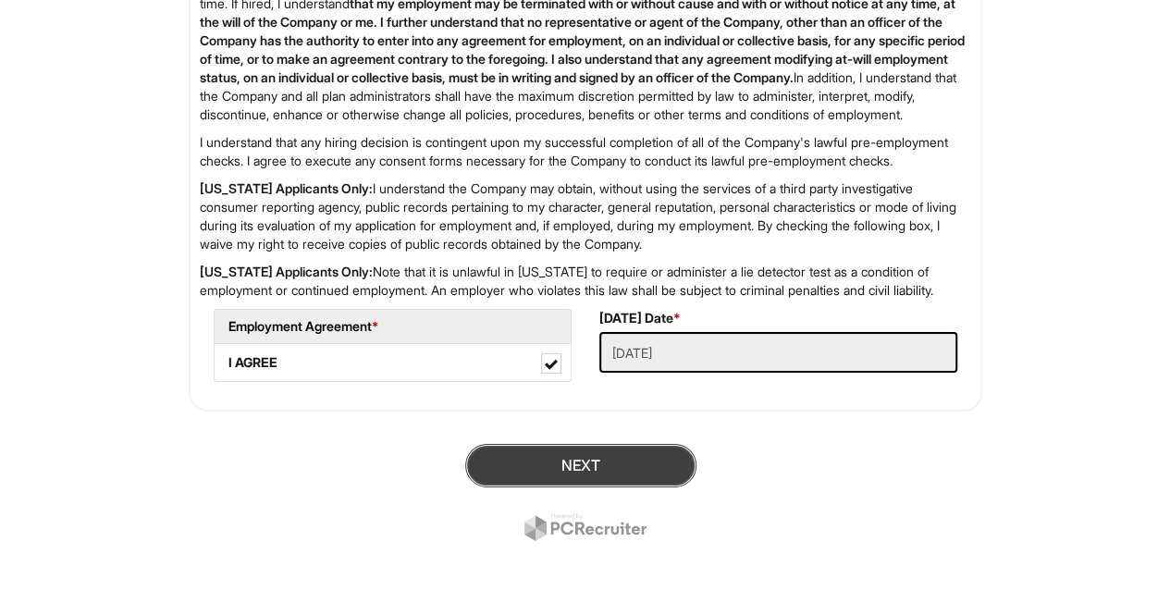
click at [599, 453] on button "Next" at bounding box center [580, 465] width 231 height 43
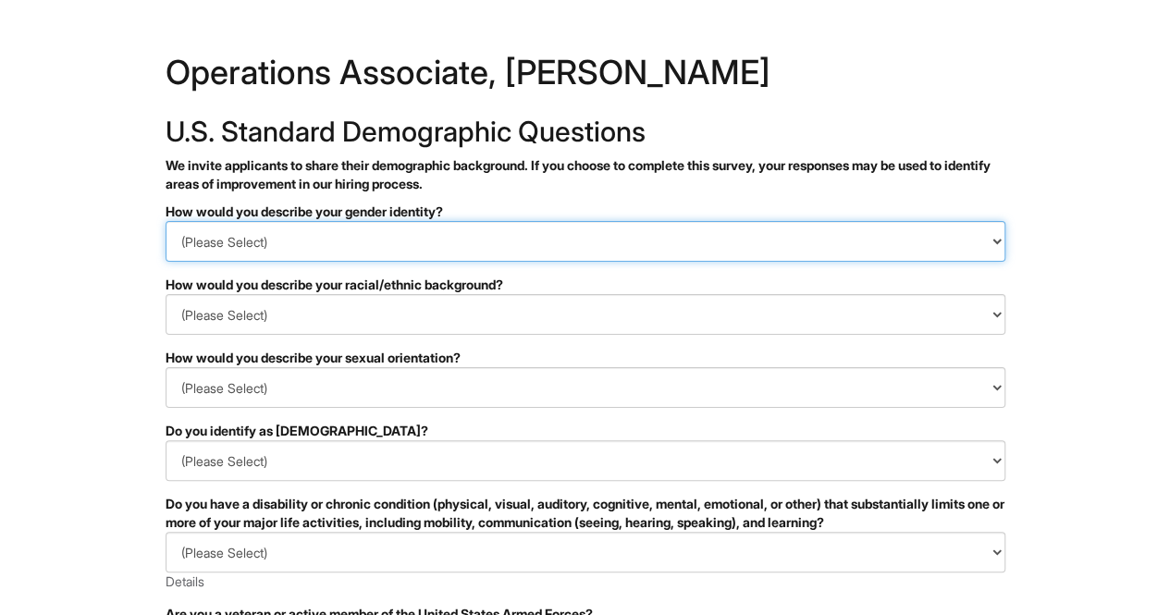
click at [562, 234] on select "(Please Select) Man Woman Non-binary I prefer to self-describe I don't wish to …" at bounding box center [586, 241] width 840 height 41
select select "Woman"
click at [166, 221] on select "(Please Select) Man Woman Non-binary I prefer to self-describe I don't wish to …" at bounding box center [586, 241] width 840 height 41
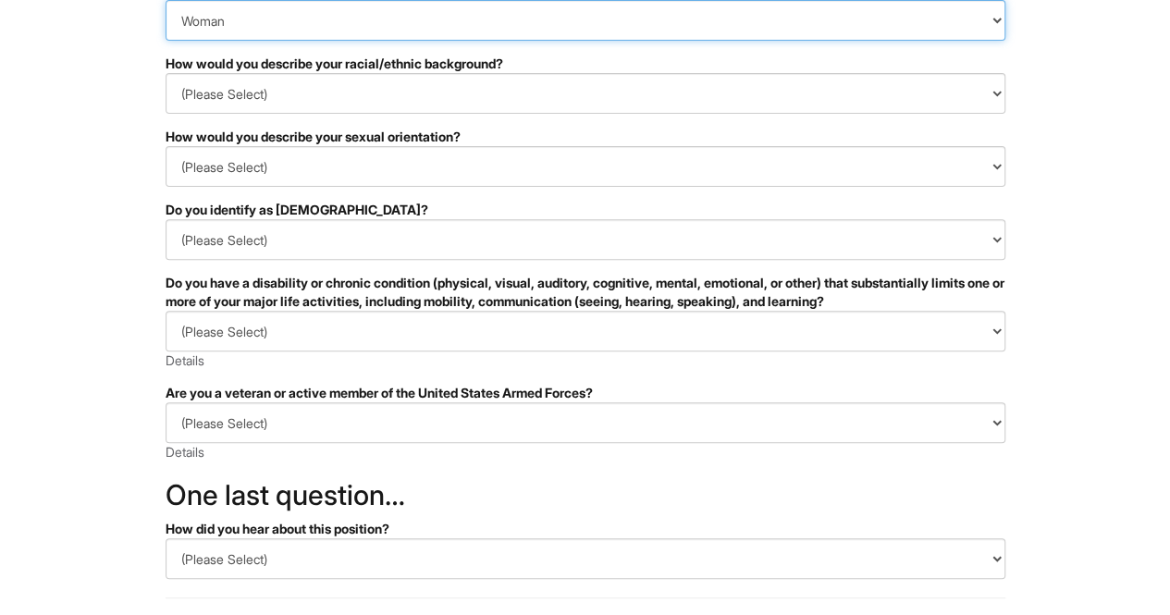
scroll to position [225, 0]
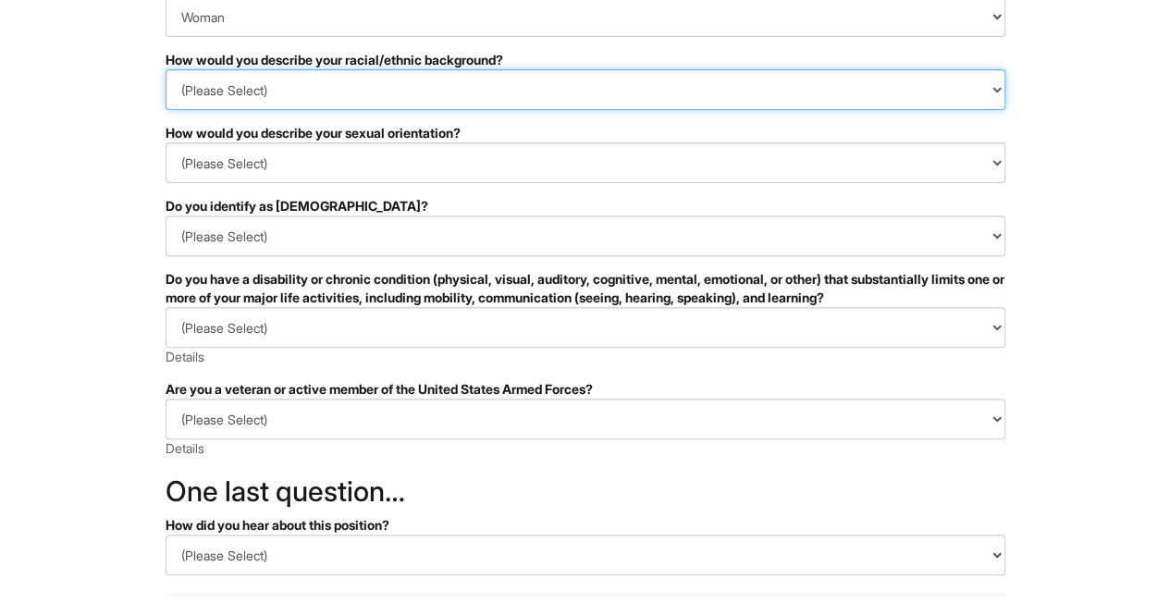
click at [550, 77] on select "(Please Select) Black or of African descent East Asian Hispanic, Latinx or of S…" at bounding box center [586, 89] width 840 height 41
select select "Hispanic, Latinx or of Spanish Origin"
click at [166, 69] on select "(Please Select) Black or of African descent East Asian Hispanic, Latinx or of S…" at bounding box center [586, 89] width 840 height 41
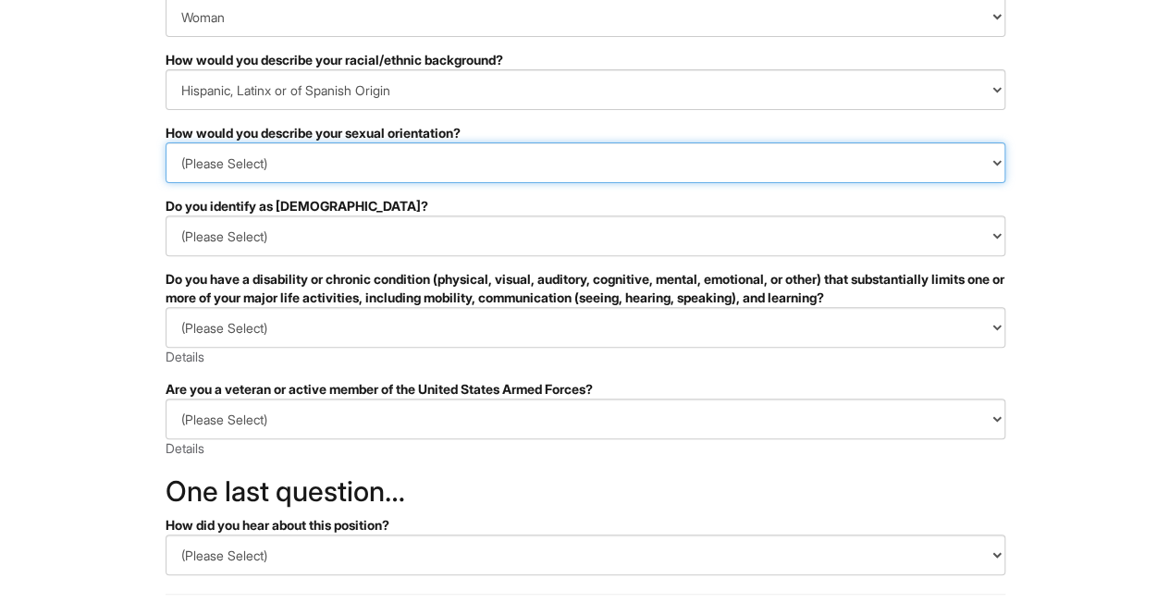
click at [465, 172] on select "(Please Select) Asexual Bisexual and/or pansexual Gay Heterosexual Lesbian Quee…" at bounding box center [586, 162] width 840 height 41
select select "Heterosexual"
click at [166, 142] on select "(Please Select) Asexual Bisexual and/or pansexual Gay Heterosexual Lesbian Quee…" at bounding box center [586, 162] width 840 height 41
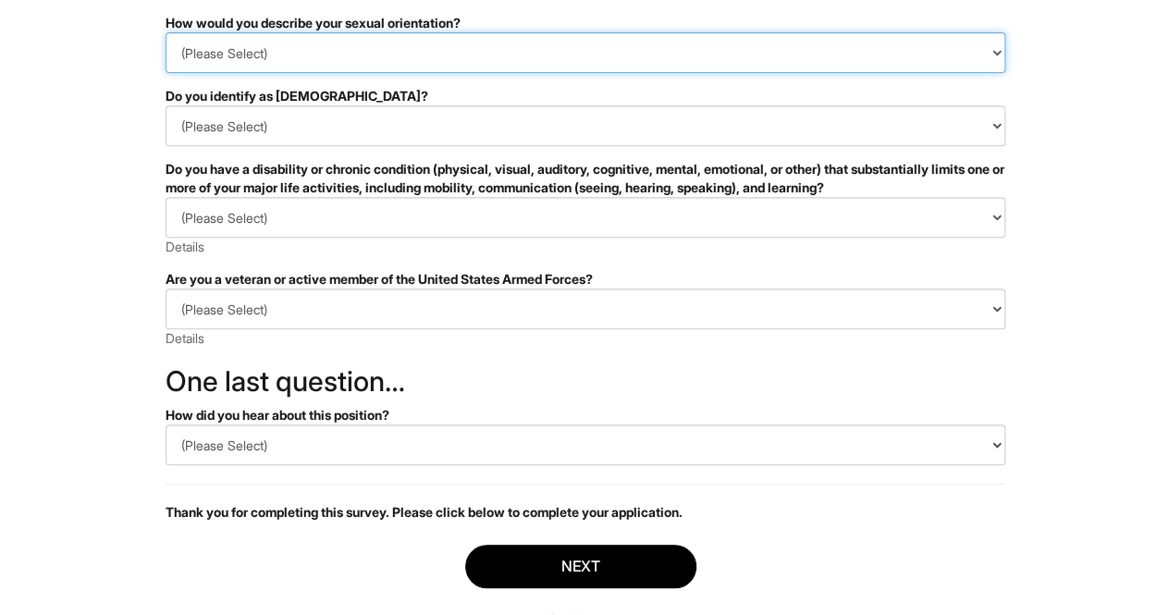
scroll to position [338, 0]
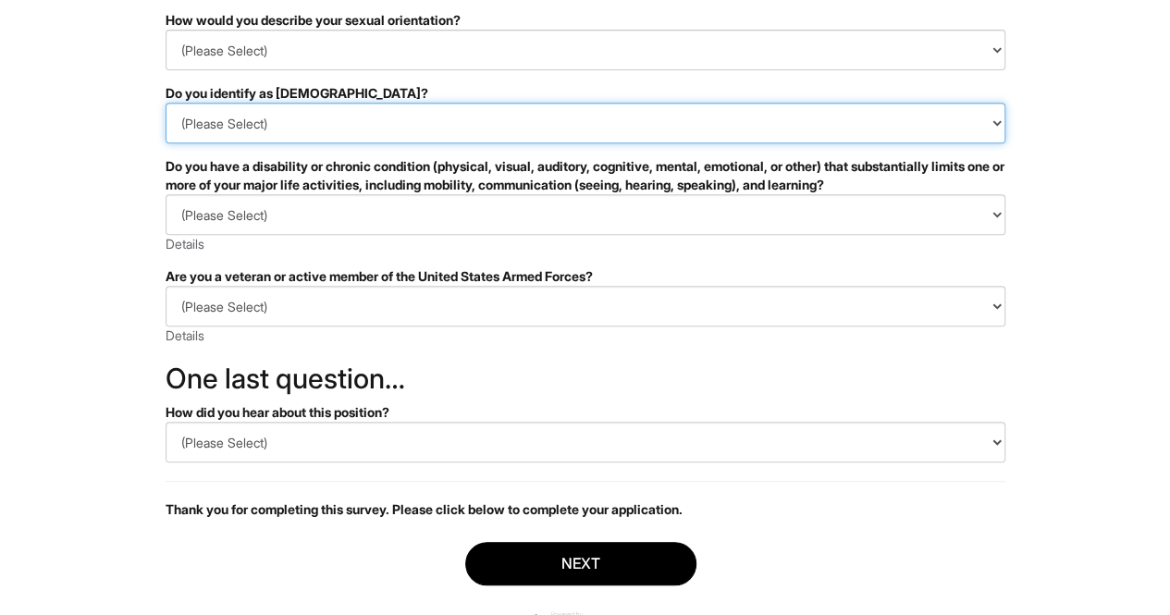
click at [472, 108] on select "(Please Select) Yes No I prefer to self-describe I don't wish to answer" at bounding box center [586, 123] width 840 height 41
click at [166, 103] on select "(Please Select) Yes No I prefer to self-describe I don't wish to answer" at bounding box center [586, 123] width 840 height 41
click at [460, 129] on select "(Please Select) Yes No I prefer to self-describe I don't wish to answer" at bounding box center [586, 123] width 840 height 41
select select "No"
click at [166, 103] on select "(Please Select) Yes No I prefer to self-describe I don't wish to answer" at bounding box center [586, 123] width 840 height 41
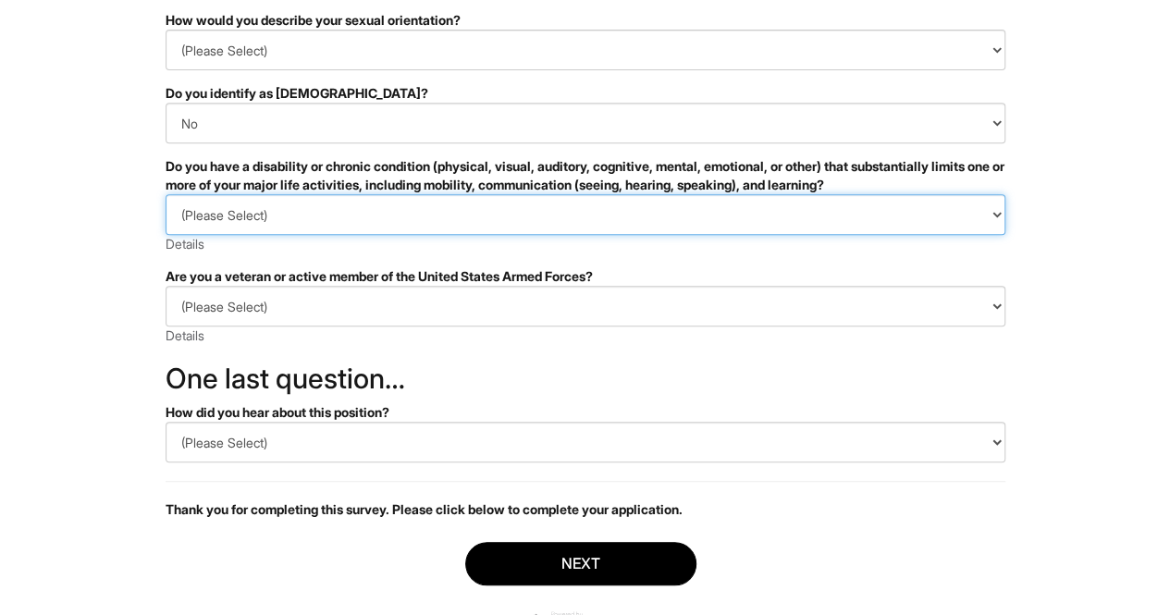
click at [433, 221] on select "(Please Select) YES, I HAVE A DISABILITY (or previously had a disability) NO, I…" at bounding box center [586, 214] width 840 height 41
select select "NO, I DON'T HAVE A DISABILITY"
click at [166, 194] on select "(Please Select) YES, I HAVE A DISABILITY (or previously had a disability) NO, I…" at bounding box center [586, 214] width 840 height 41
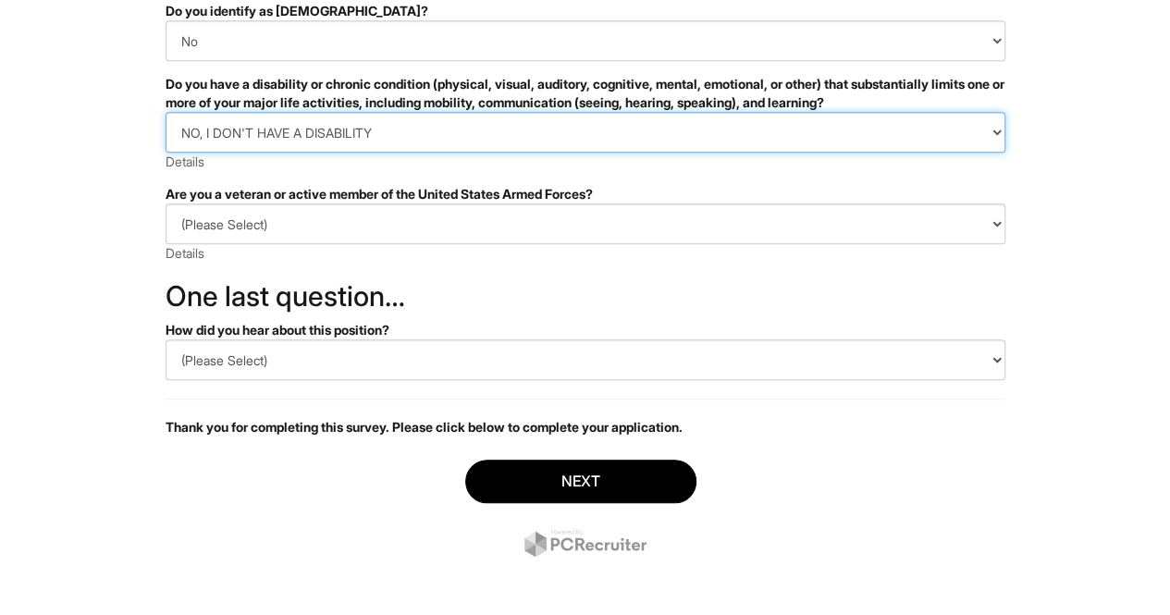
scroll to position [419, 0]
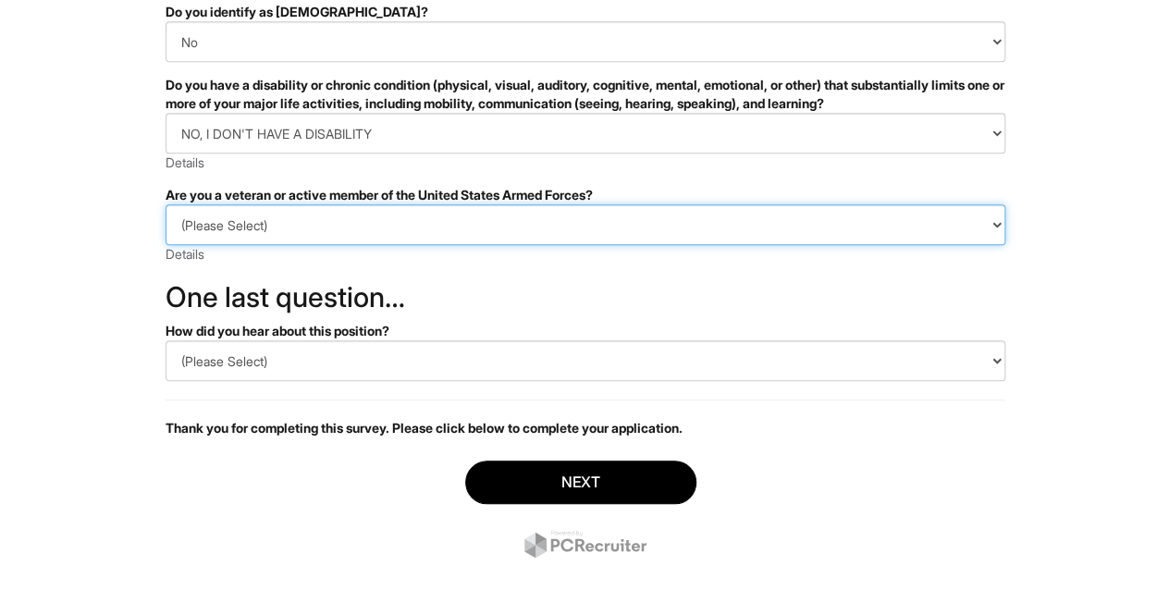
click at [455, 215] on select "(Please Select) I IDENTIFY AS ONE OR MORE OF THE CLASSIFICATIONS OF PROTECTED V…" at bounding box center [586, 224] width 840 height 41
select select "I AM NOT A PROTECTED VETERAN"
click at [166, 204] on select "(Please Select) I IDENTIFY AS ONE OR MORE OF THE CLASSIFICATIONS OF PROTECTED V…" at bounding box center [586, 224] width 840 height 41
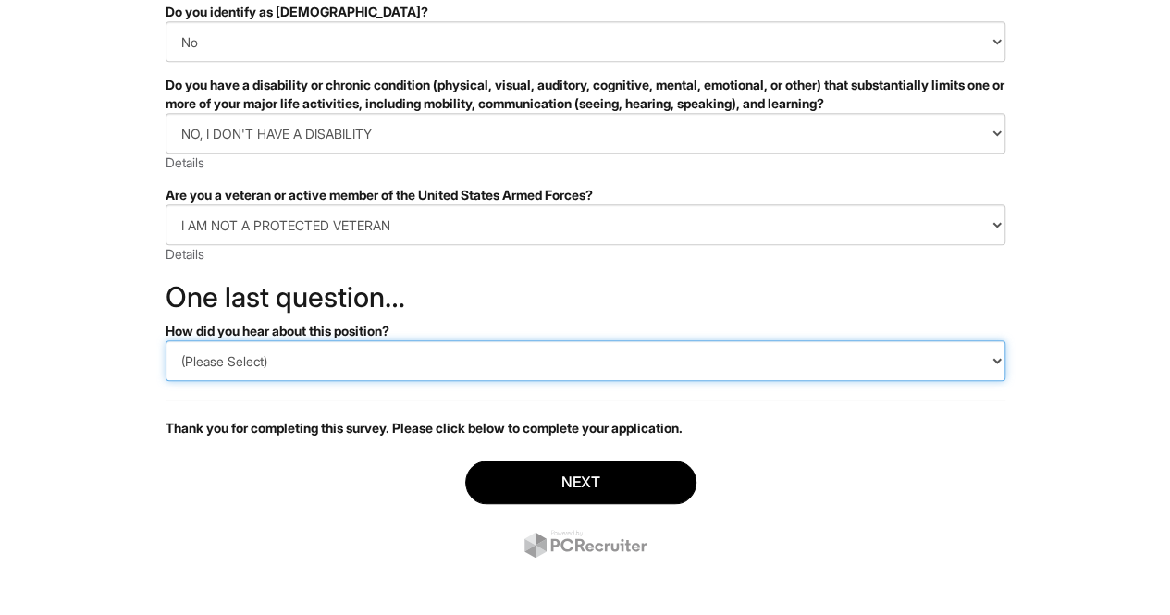
click at [424, 351] on select "(Please Select) CareerBuilder Indeed LinkedIn Monster Referral Other" at bounding box center [586, 360] width 840 height 41
select select "LinkedIn"
click at [166, 340] on select "(Please Select) CareerBuilder Indeed LinkedIn Monster Referral Other" at bounding box center [586, 360] width 840 height 41
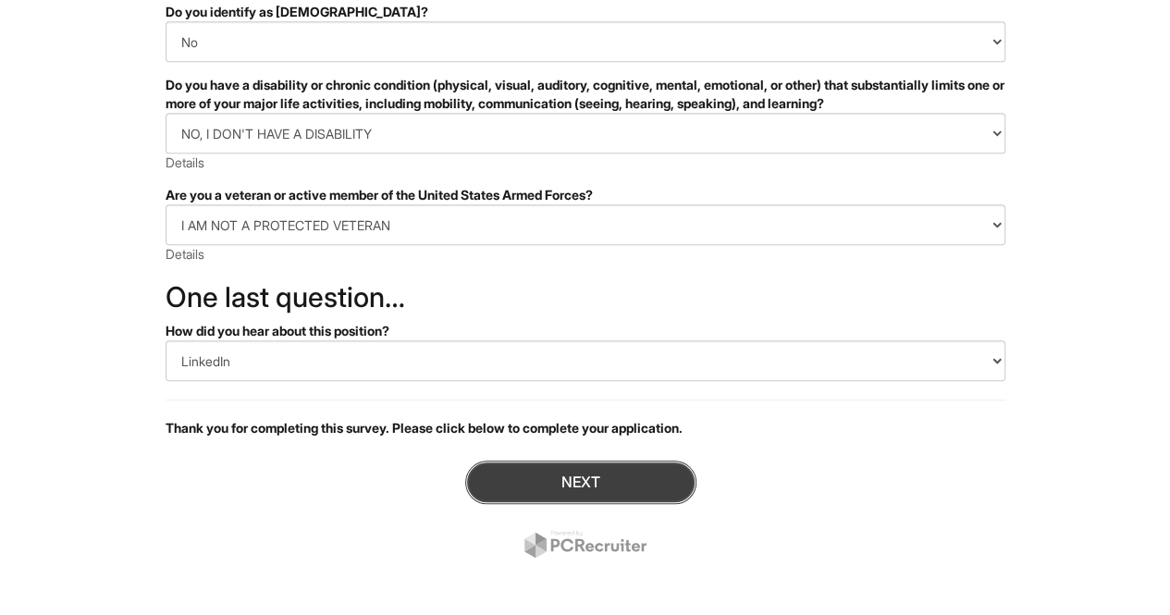
click at [577, 471] on button "Next" at bounding box center [580, 482] width 231 height 43
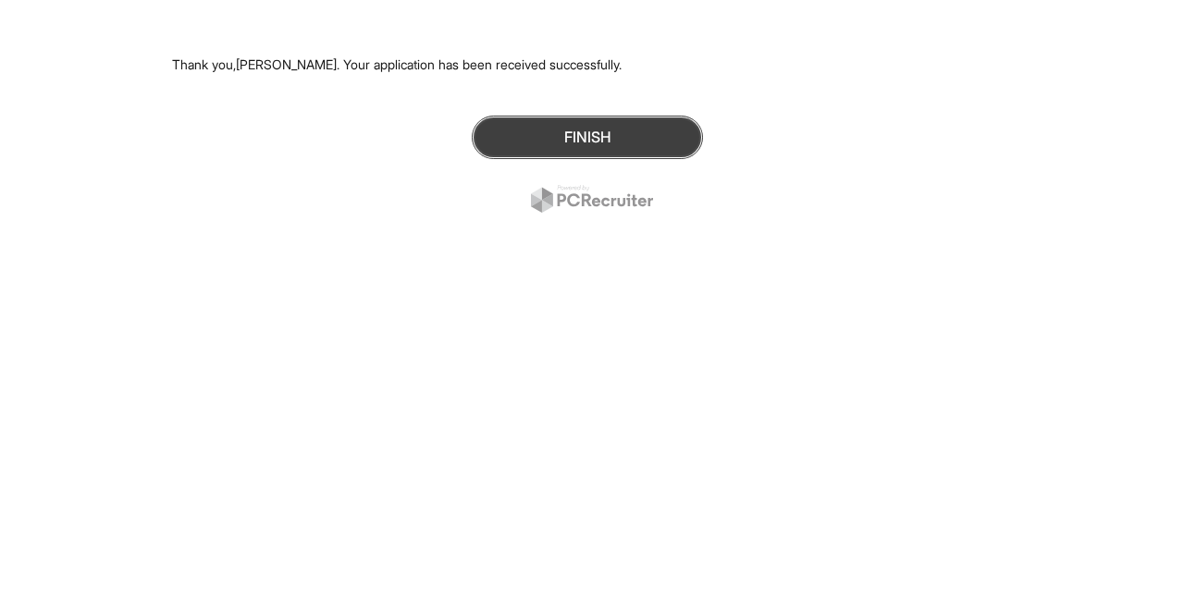
click at [605, 141] on button "Finish" at bounding box center [587, 137] width 231 height 43
